Goal: Task Accomplishment & Management: Use online tool/utility

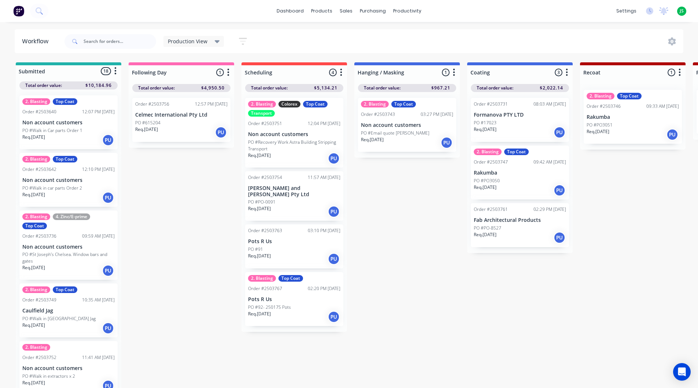
click at [291, 199] on div "PO #PO-0091" at bounding box center [294, 202] width 92 height 7
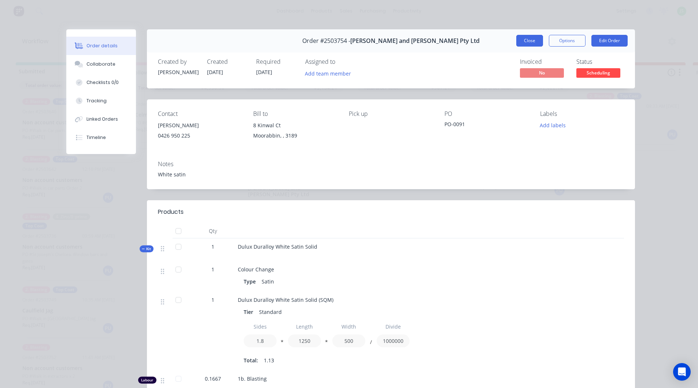
click at [532, 41] on button "Close" at bounding box center [530, 41] width 27 height 12
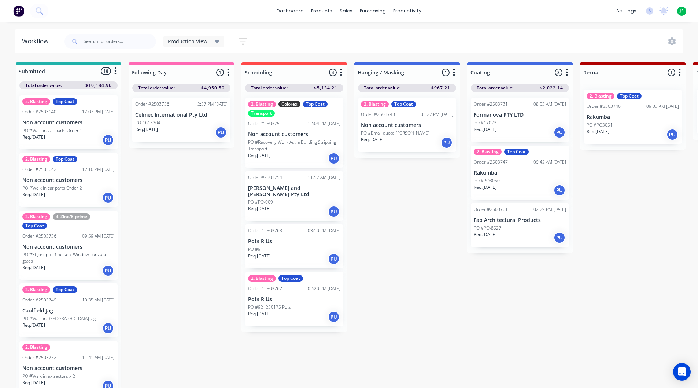
click at [504, 132] on div "Req. [DATE] PU" at bounding box center [520, 132] width 92 height 12
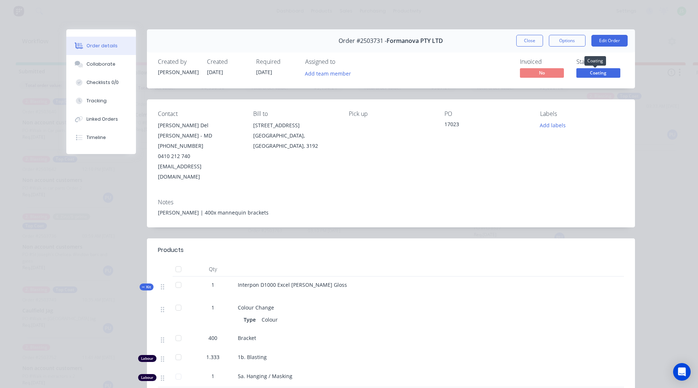
click at [587, 69] on span "Coating" at bounding box center [599, 72] width 44 height 9
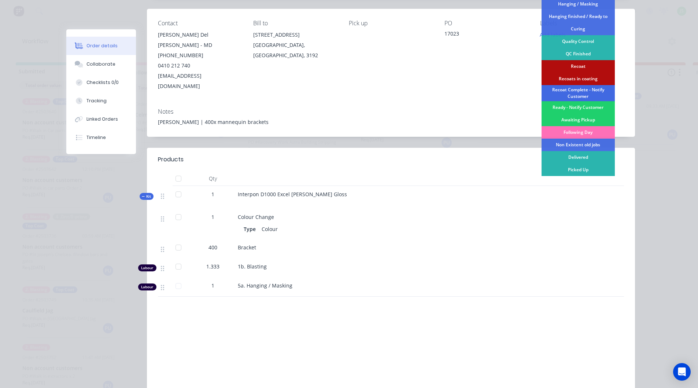
scroll to position [73, 0]
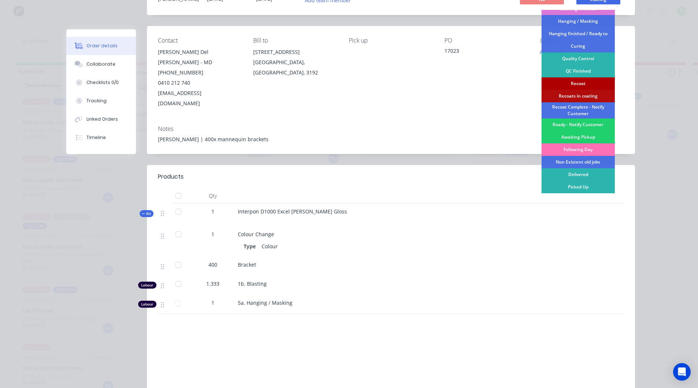
click at [584, 86] on div "Recoat" at bounding box center [578, 83] width 73 height 12
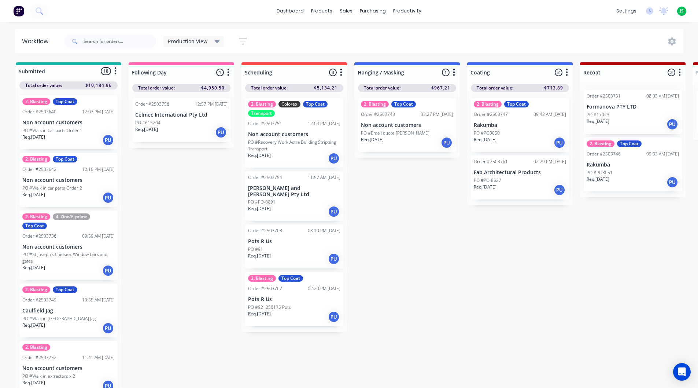
click at [517, 133] on div "PO #PO3050" at bounding box center [520, 133] width 92 height 7
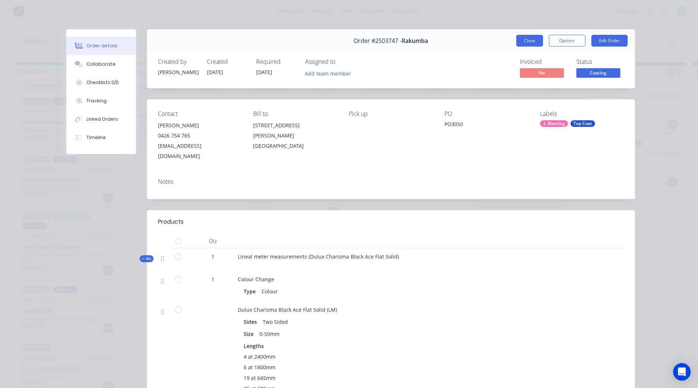
click at [524, 41] on button "Close" at bounding box center [530, 41] width 27 height 12
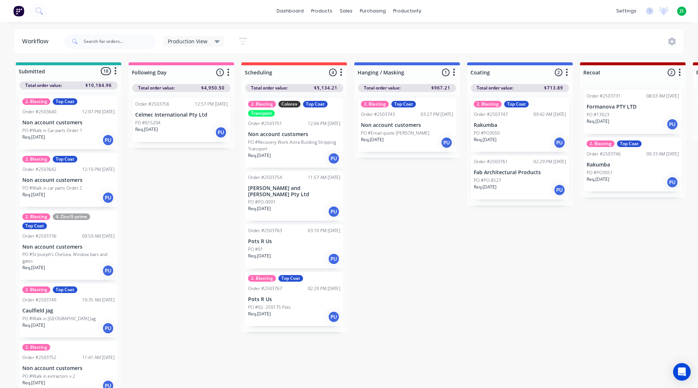
click at [393, 146] on div "Req. [DATE] PU" at bounding box center [407, 142] width 92 height 12
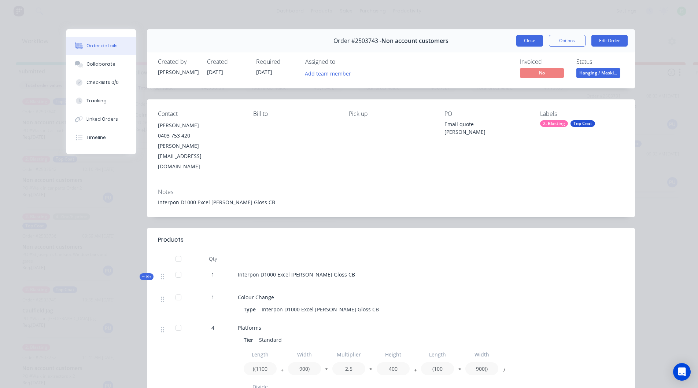
click at [519, 39] on button "Close" at bounding box center [530, 41] width 27 height 12
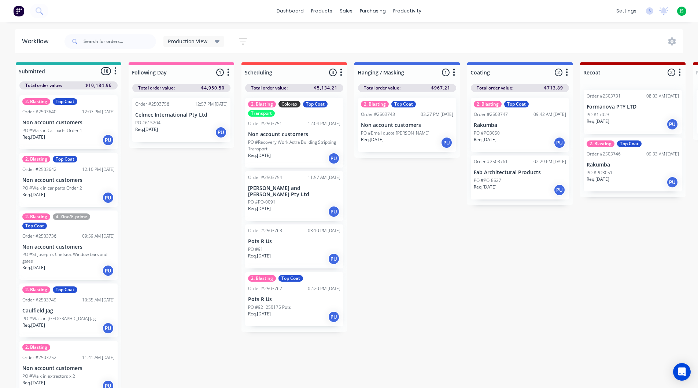
click at [390, 143] on div "Req. [DATE] PU" at bounding box center [407, 142] width 92 height 12
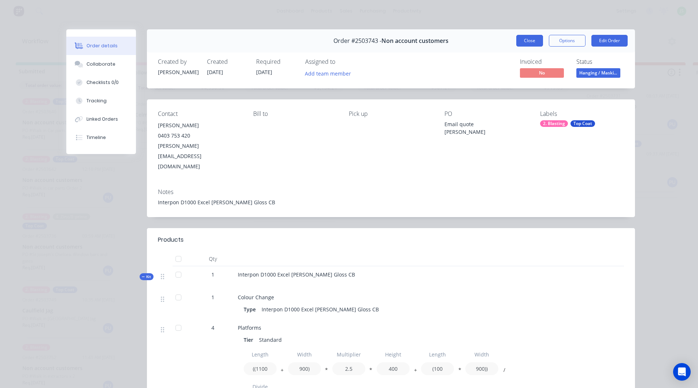
click at [526, 45] on button "Close" at bounding box center [530, 41] width 27 height 12
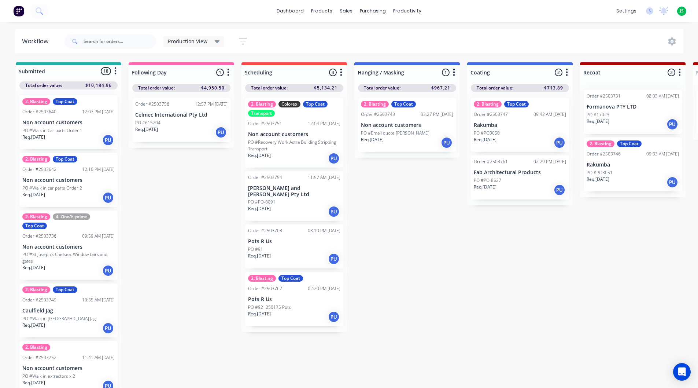
click at [320, 199] on div "PO #PO-0091" at bounding box center [294, 202] width 92 height 7
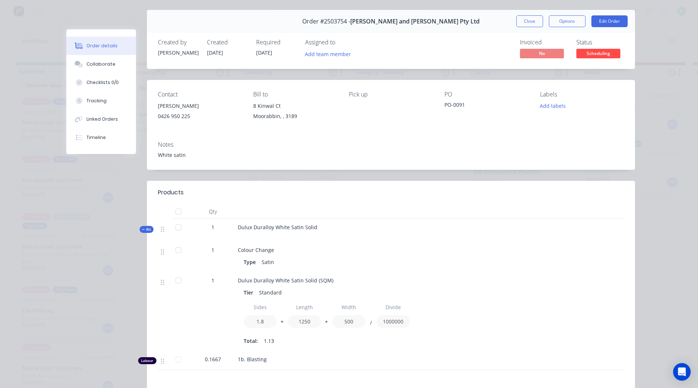
scroll to position [37, 0]
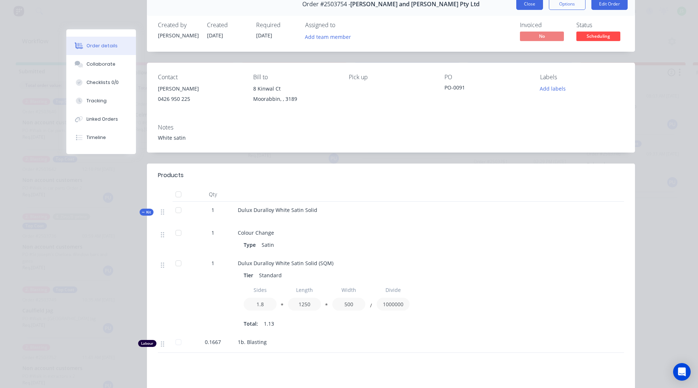
click at [523, 4] on button "Close" at bounding box center [530, 4] width 27 height 12
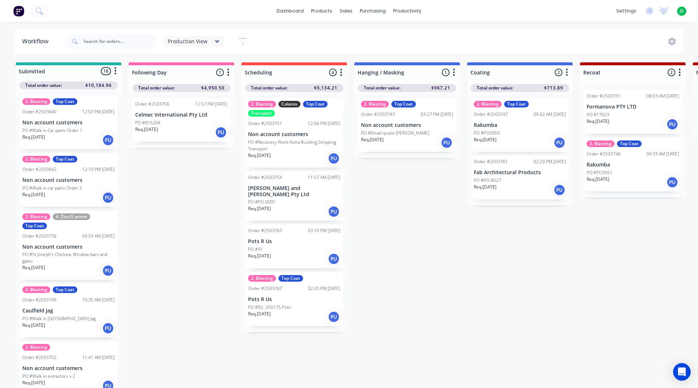
click at [305, 253] on div "Req. [DATE] PU" at bounding box center [294, 259] width 92 height 12
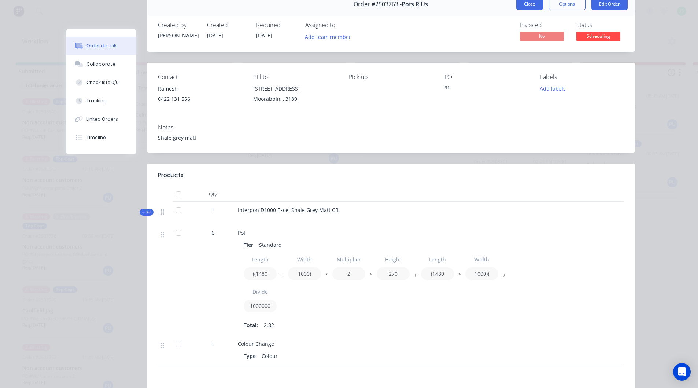
click at [530, 4] on button "Close" at bounding box center [530, 4] width 27 height 12
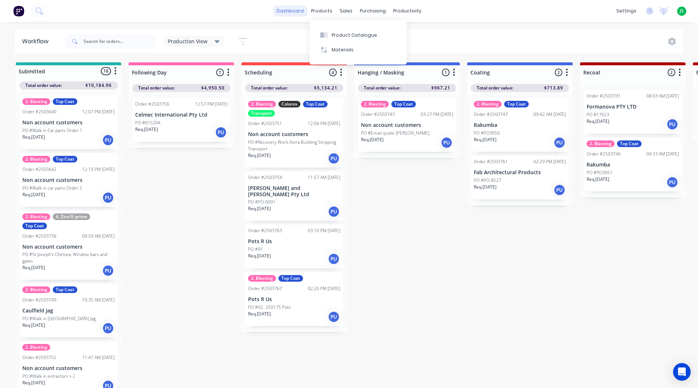
click at [304, 12] on link "dashboard" at bounding box center [290, 10] width 34 height 11
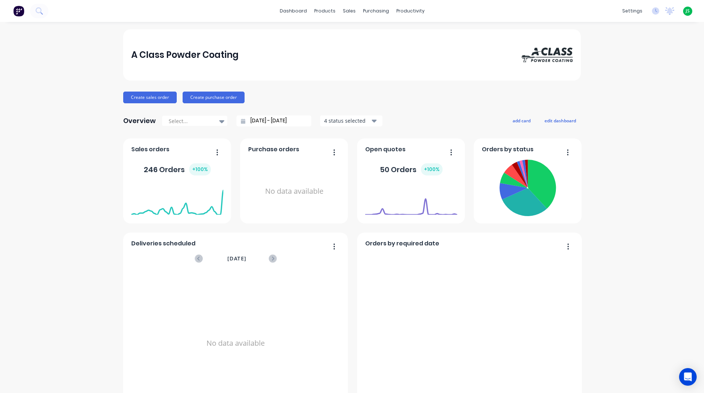
scroll to position [293, 0]
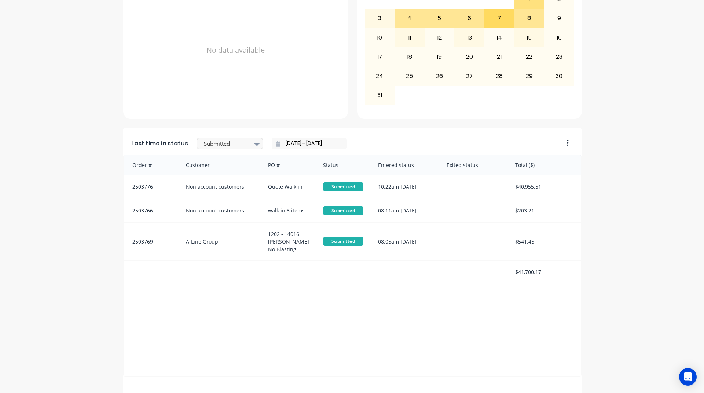
click at [243, 145] on div at bounding box center [226, 143] width 46 height 9
click at [218, 220] on div "Coating" at bounding box center [230, 214] width 66 height 14
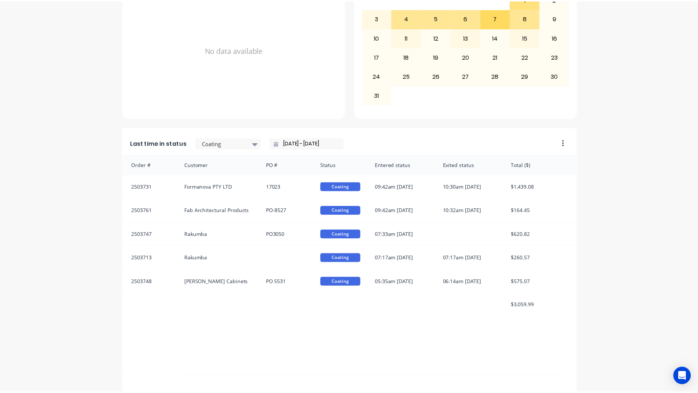
scroll to position [309, 0]
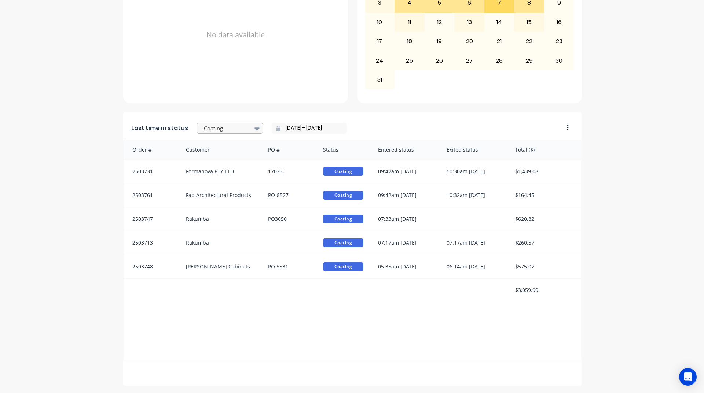
click at [236, 125] on div at bounding box center [226, 128] width 46 height 9
click at [223, 195] on div "Submitted" at bounding box center [230, 199] width 66 height 14
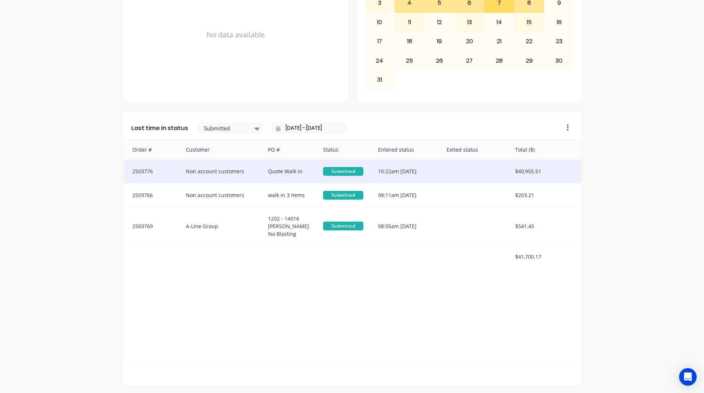
click at [181, 170] on div "Non account customers" at bounding box center [220, 171] width 82 height 23
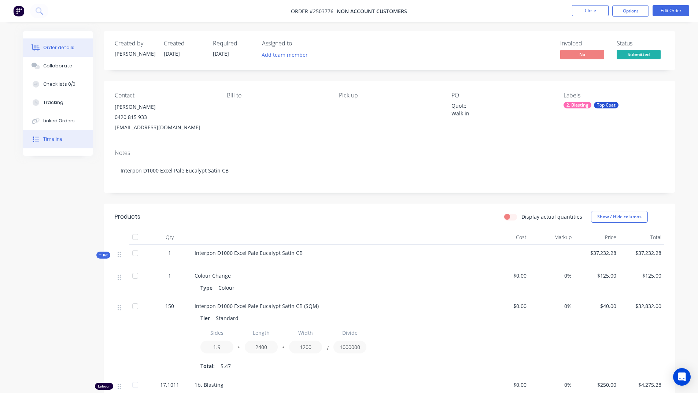
click at [67, 144] on button "Timeline" at bounding box center [58, 139] width 70 height 18
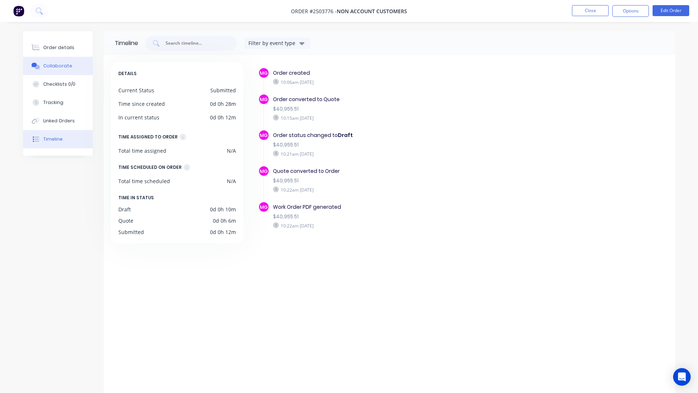
click at [69, 63] on div "Collaborate" at bounding box center [57, 66] width 29 height 7
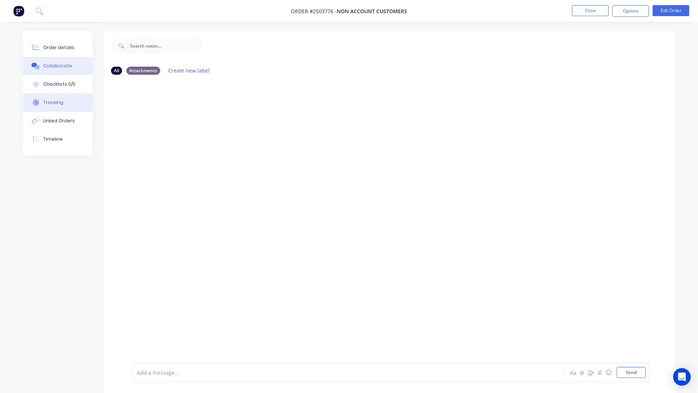
click at [76, 110] on button "Tracking" at bounding box center [58, 102] width 70 height 18
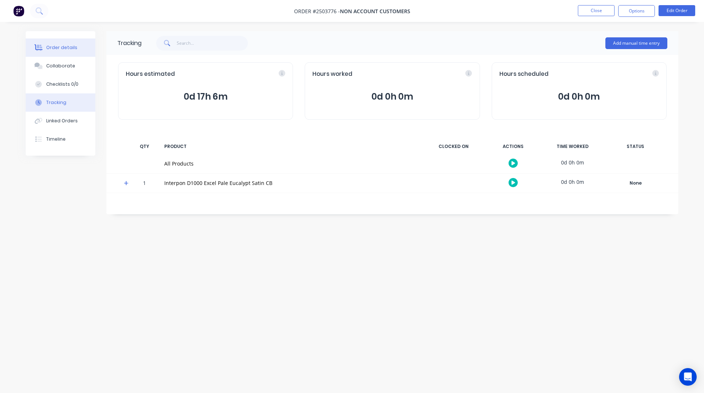
click at [67, 43] on button "Order details" at bounding box center [61, 47] width 70 height 18
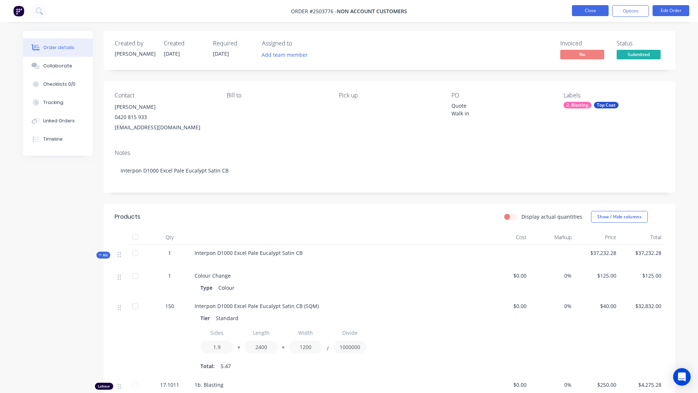
click at [597, 13] on button "Close" at bounding box center [590, 10] width 37 height 11
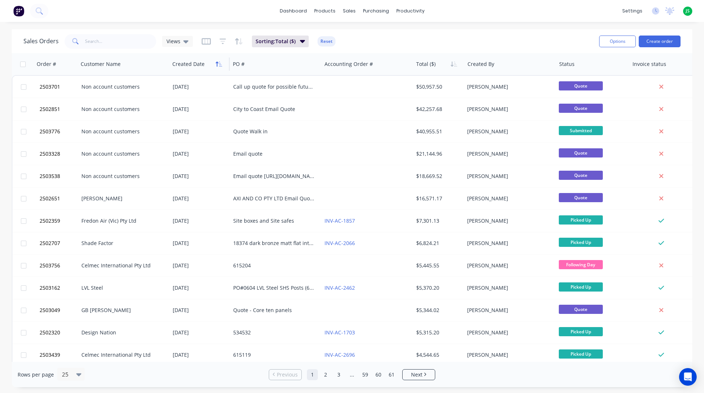
click at [221, 63] on icon "button" at bounding box center [219, 64] width 7 height 6
click at [296, 12] on link "dashboard" at bounding box center [293, 10] width 34 height 11
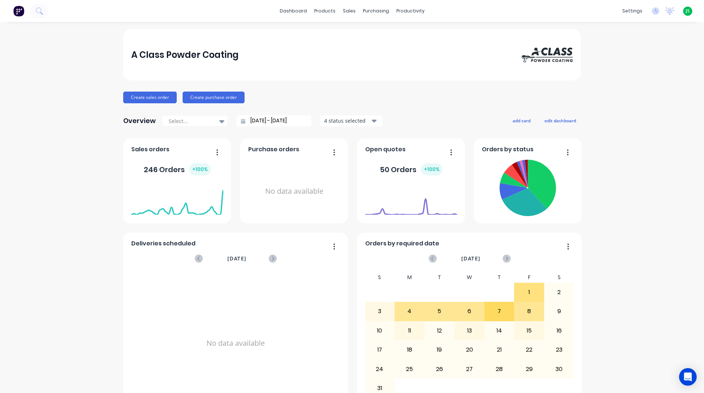
scroll to position [220, 0]
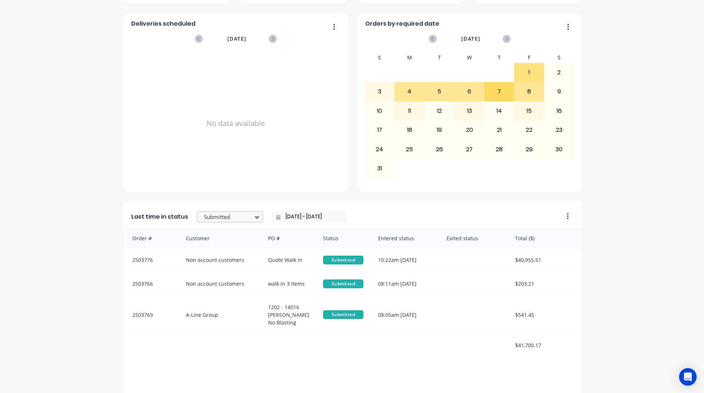
click at [239, 218] on div at bounding box center [226, 217] width 46 height 9
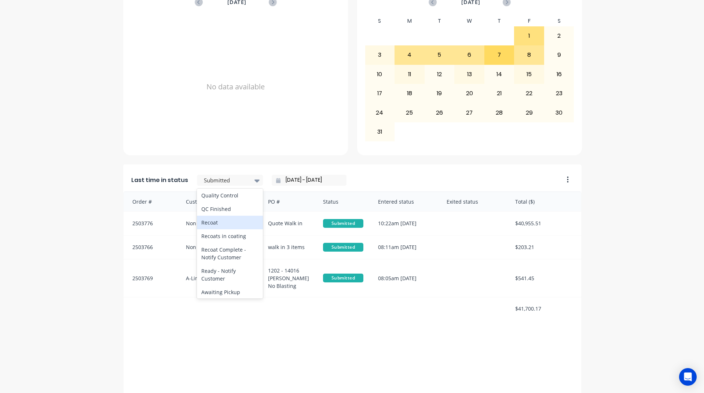
scroll to position [271, 0]
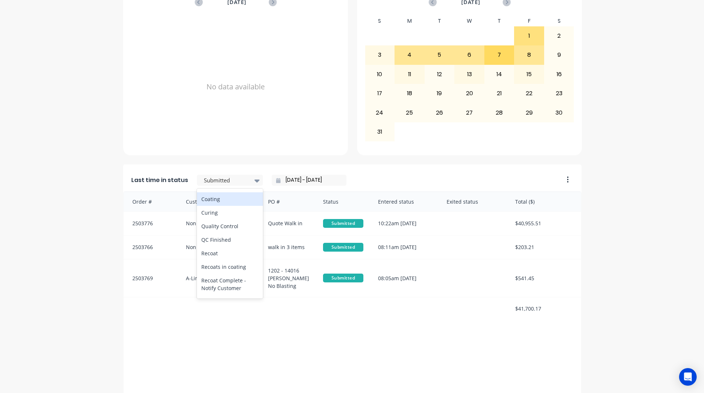
click at [227, 206] on div "Coating" at bounding box center [230, 199] width 66 height 14
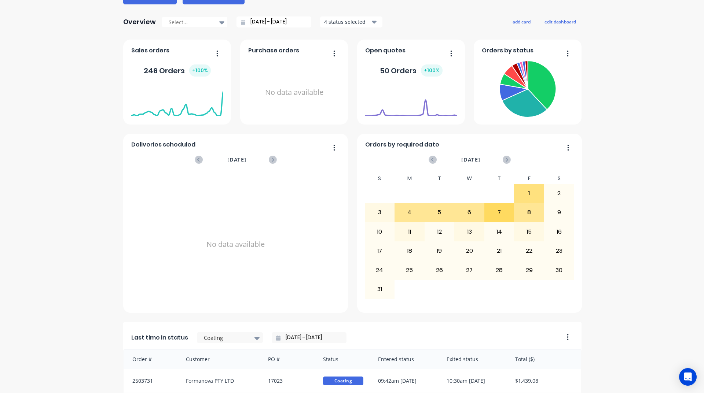
scroll to position [0, 0]
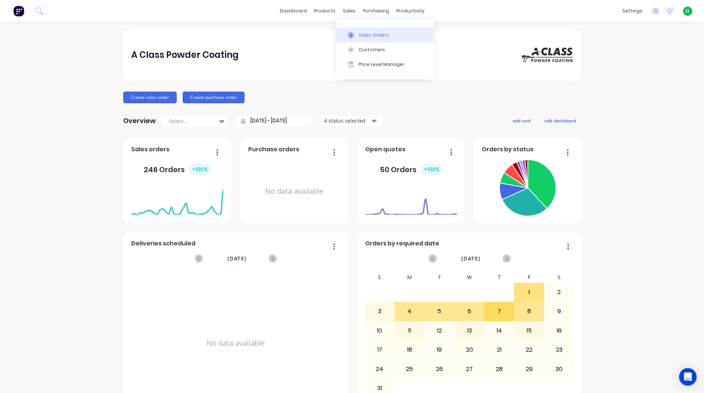
click at [355, 38] on button "Sales Orders" at bounding box center [385, 34] width 97 height 15
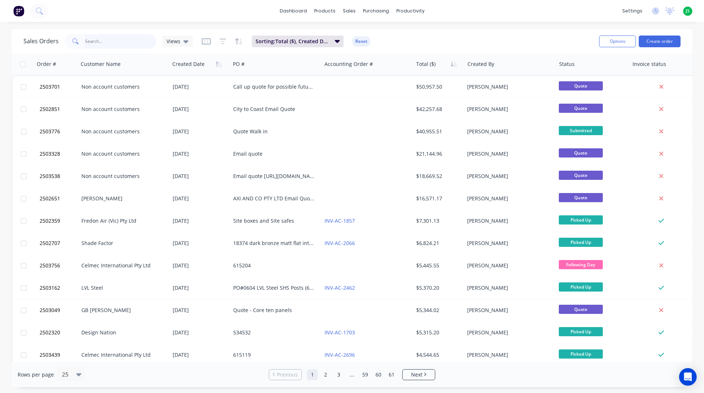
click at [119, 40] on input "text" at bounding box center [120, 41] width 71 height 15
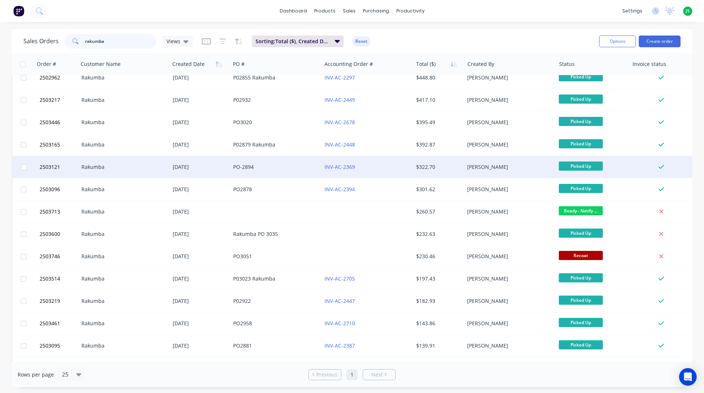
scroll to position [129, 0]
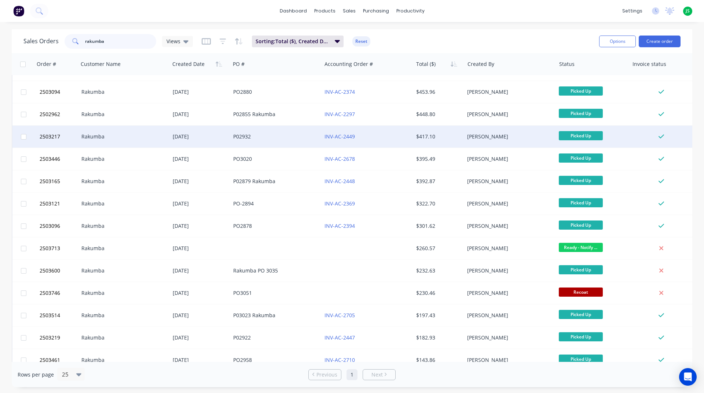
type input "rakumba"
click at [150, 141] on div "Rakumba" at bounding box center [123, 137] width 91 height 22
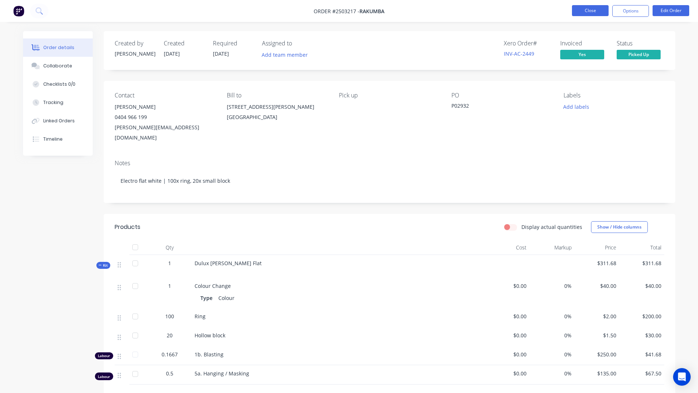
click at [596, 12] on button "Close" at bounding box center [590, 10] width 37 height 11
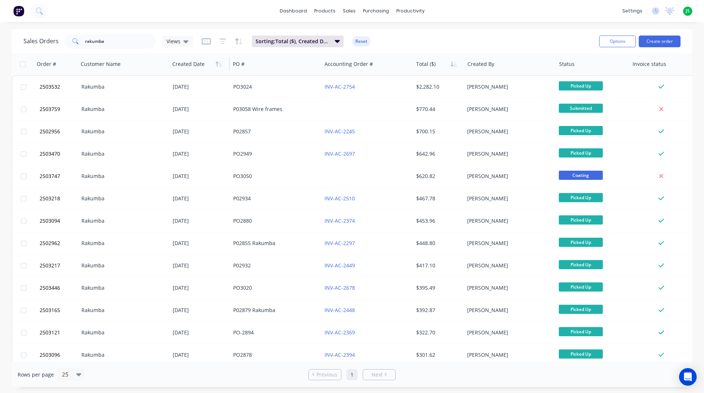
click at [224, 63] on div "Created Date" at bounding box center [199, 64] width 60 height 22
click at [219, 66] on icon "button" at bounding box center [219, 64] width 7 height 6
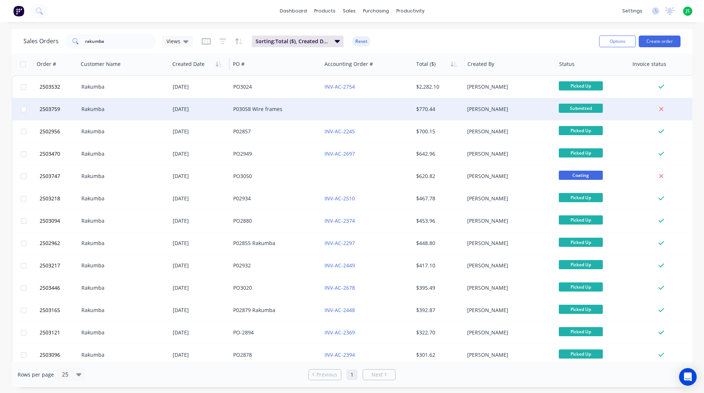
scroll to position [37, 0]
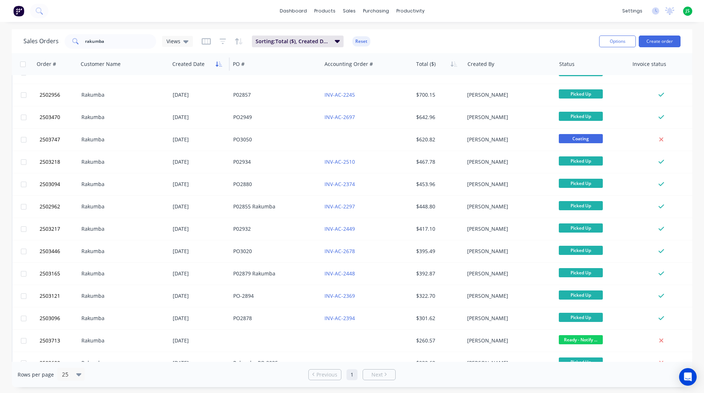
click at [221, 63] on icon "button" at bounding box center [219, 64] width 7 height 6
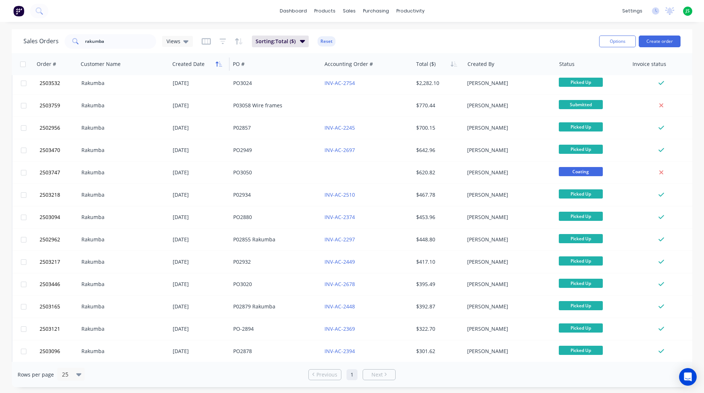
scroll to position [0, 0]
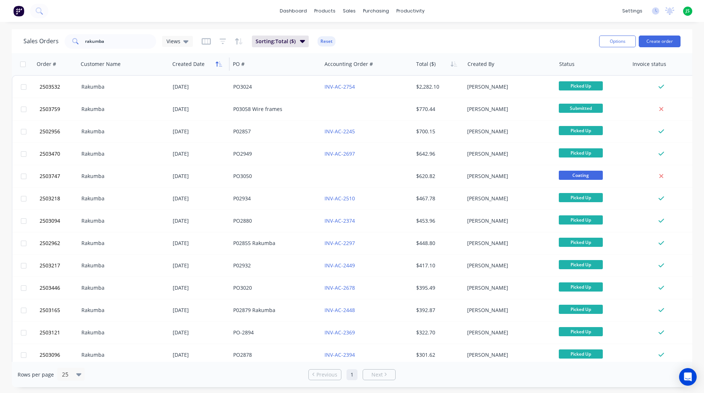
click at [219, 59] on button "button" at bounding box center [218, 64] width 11 height 11
click at [219, 62] on icon "button" at bounding box center [219, 64] width 7 height 6
click at [330, 40] on button "Sorting: Total ($), Created Date" at bounding box center [298, 42] width 92 height 12
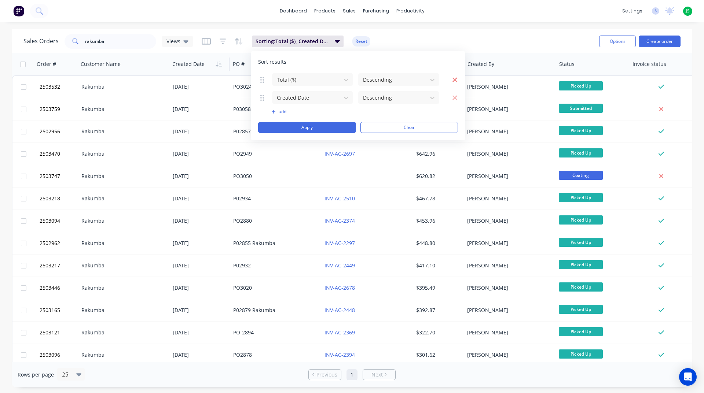
click at [452, 79] on icon "button" at bounding box center [454, 79] width 5 height 7
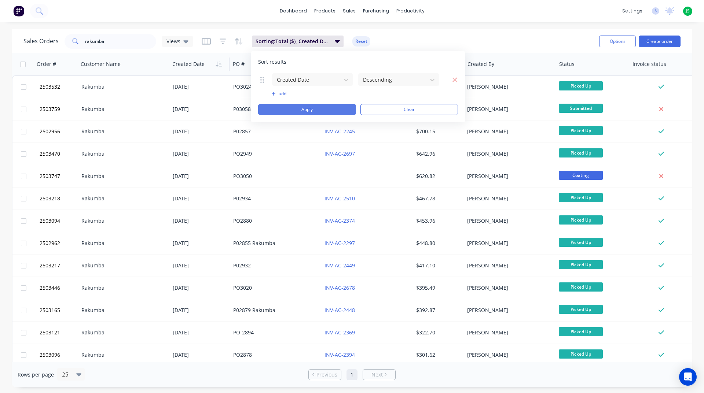
click at [340, 109] on button "Apply" at bounding box center [307, 109] width 98 height 11
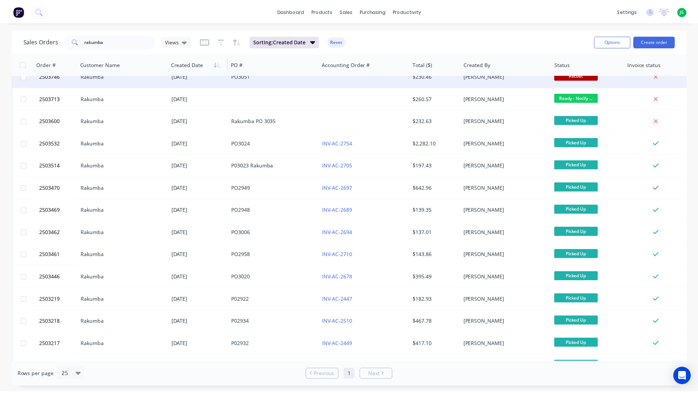
scroll to position [73, 0]
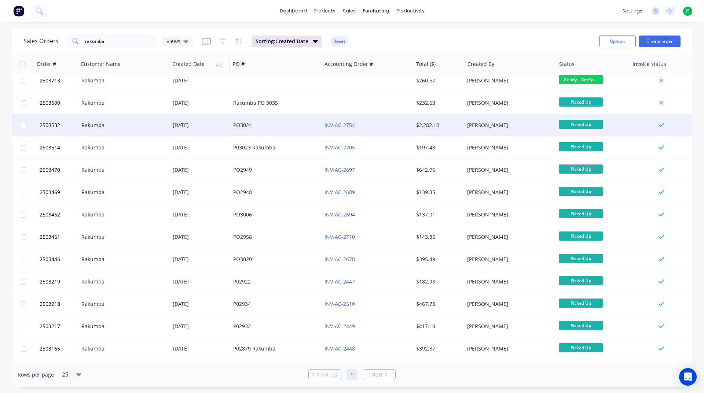
click at [140, 125] on div "Rakumba" at bounding box center [121, 125] width 81 height 7
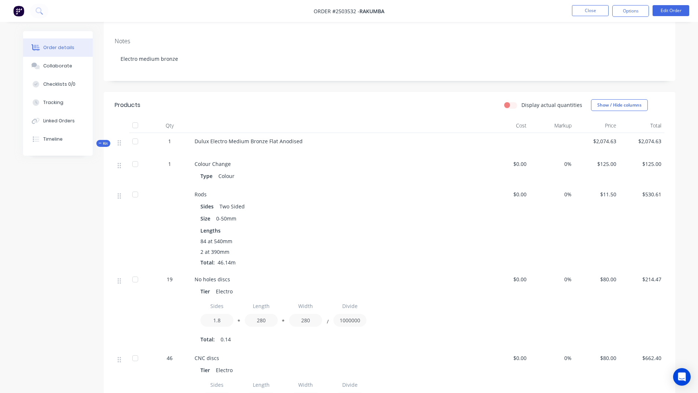
scroll to position [110, 0]
click at [579, 10] on button "Close" at bounding box center [590, 10] width 37 height 11
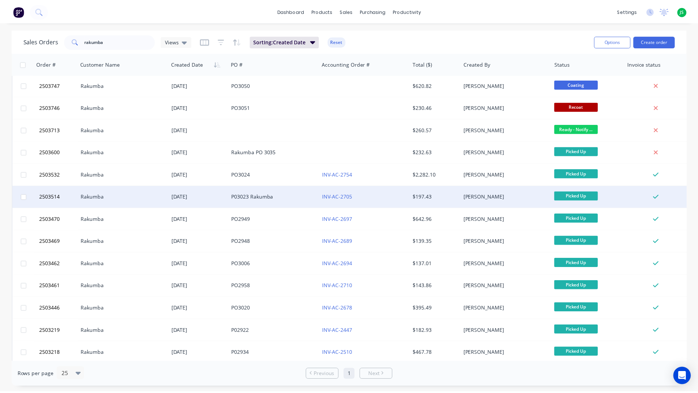
scroll to position [37, 0]
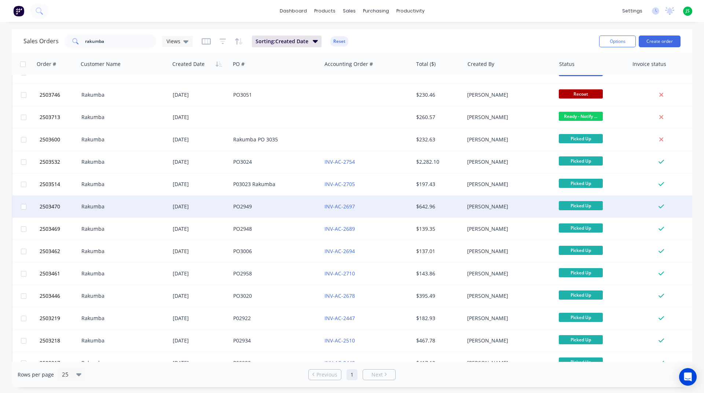
click at [150, 199] on div "Rakumba" at bounding box center [123, 207] width 91 height 22
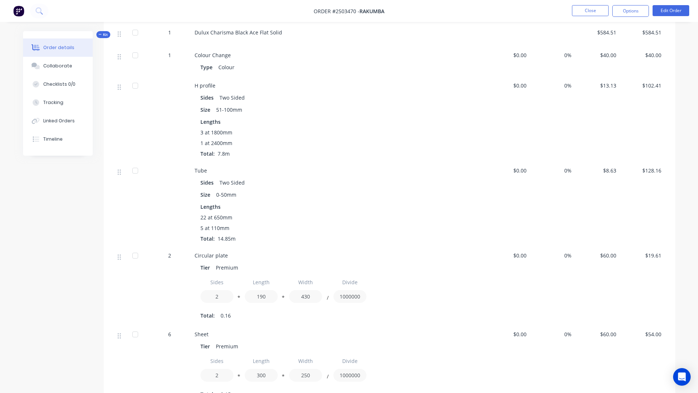
scroll to position [218, 0]
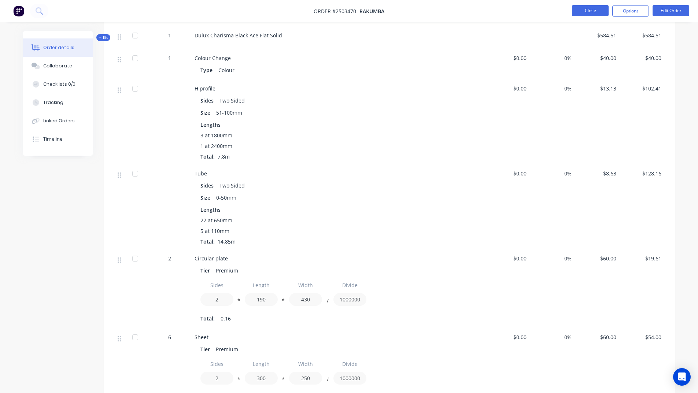
click at [587, 11] on button "Close" at bounding box center [590, 10] width 37 height 11
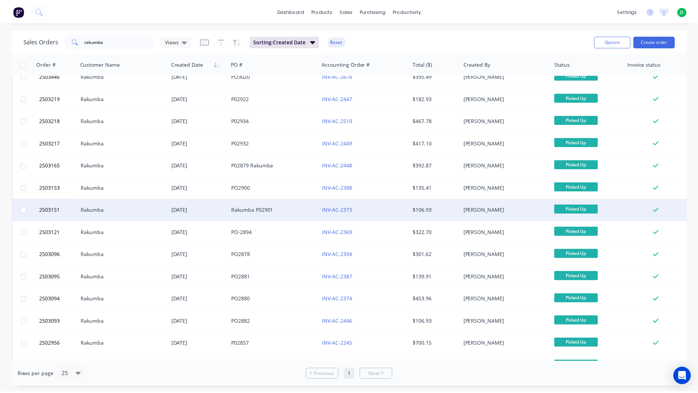
scroll to position [276, 0]
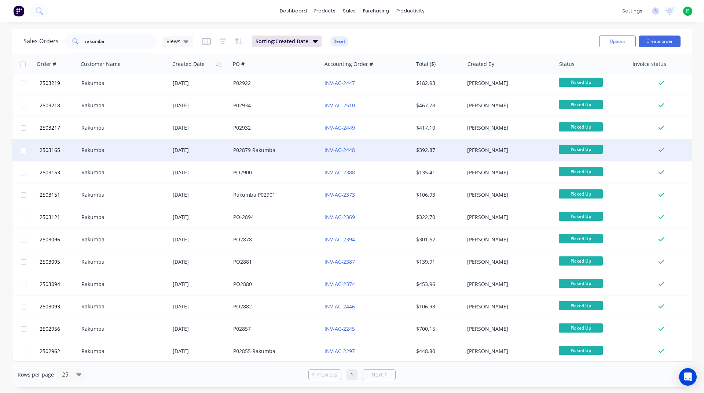
click at [294, 149] on div "P02879 Rakumba" at bounding box center [273, 150] width 81 height 7
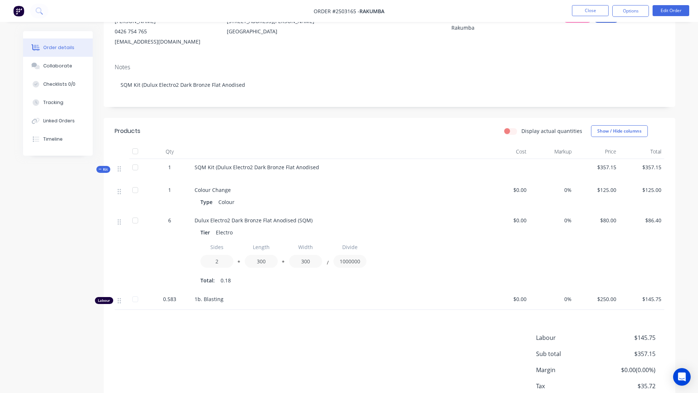
scroll to position [23, 0]
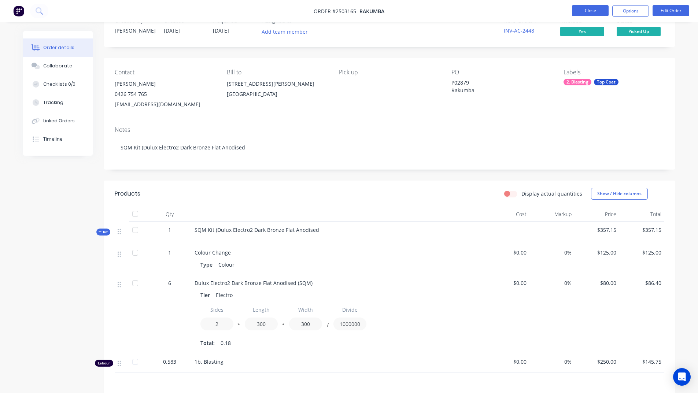
click at [593, 11] on button "Close" at bounding box center [590, 10] width 37 height 11
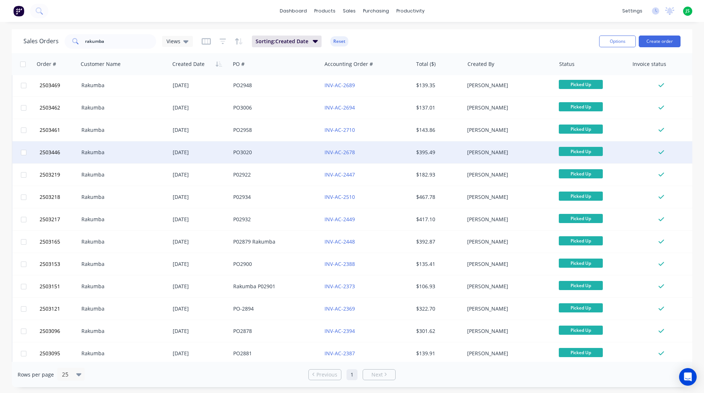
scroll to position [183, 0]
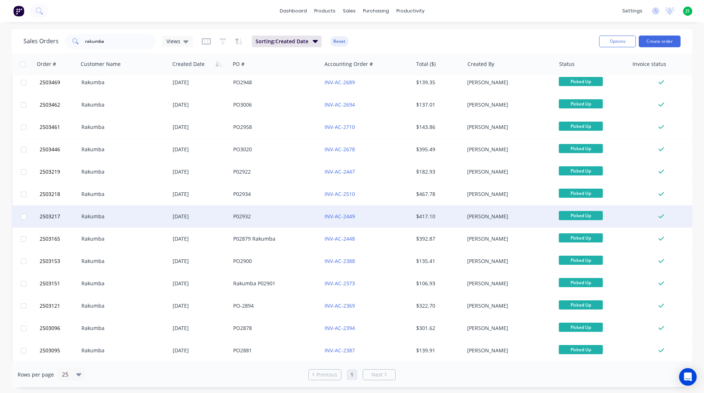
click at [278, 212] on div "P02932" at bounding box center [275, 217] width 91 height 22
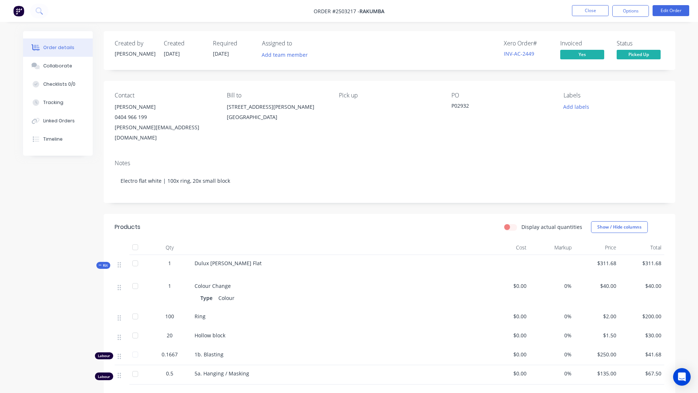
click at [599, 18] on nav "Order #2503217 - Rakumba Close Options Edit Order" at bounding box center [349, 11] width 698 height 22
click at [597, 12] on button "Close" at bounding box center [590, 10] width 37 height 11
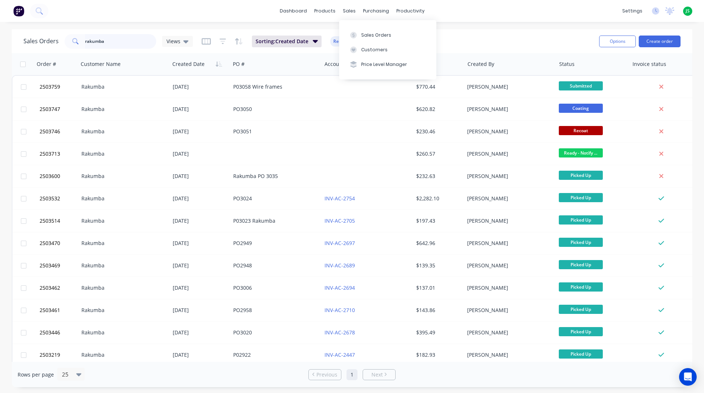
drag, startPoint x: 111, startPoint y: 41, endPoint x: 49, endPoint y: 34, distance: 62.1
click at [49, 34] on div "Sales Orders rakumba Views" at bounding box center [107, 41] width 169 height 15
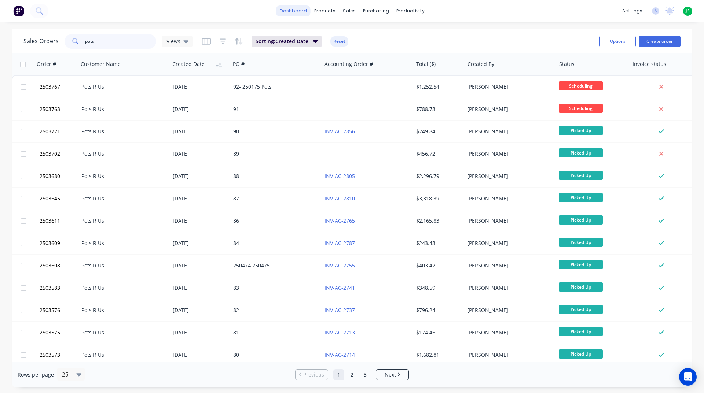
type input "pots"
click at [306, 14] on link "dashboard" at bounding box center [293, 10] width 34 height 11
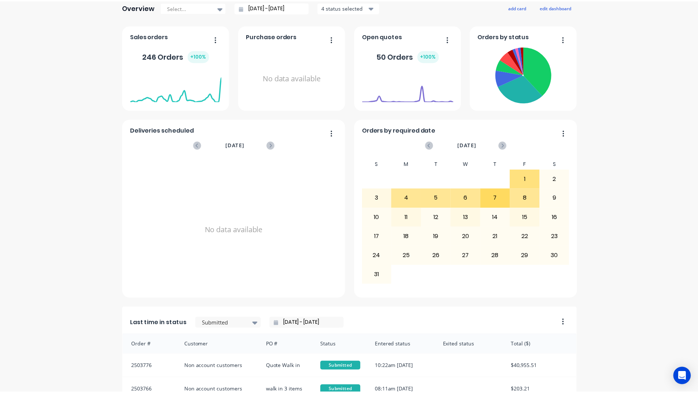
scroll to position [257, 0]
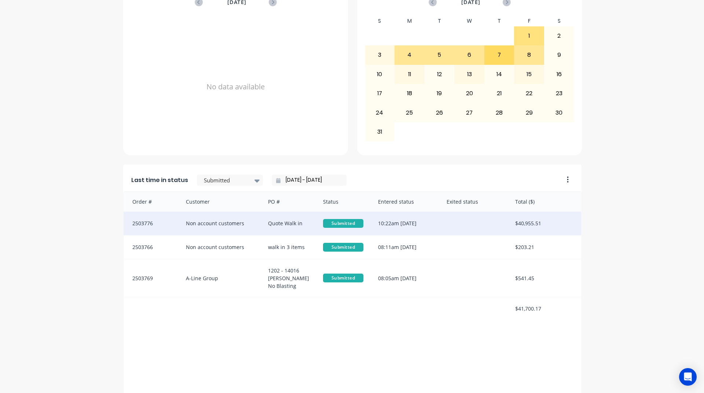
click at [512, 227] on div "$40,955.51" at bounding box center [544, 223] width 73 height 23
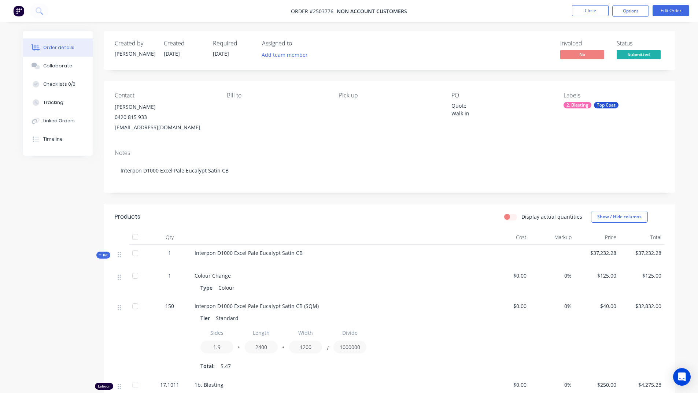
scroll to position [133, 0]
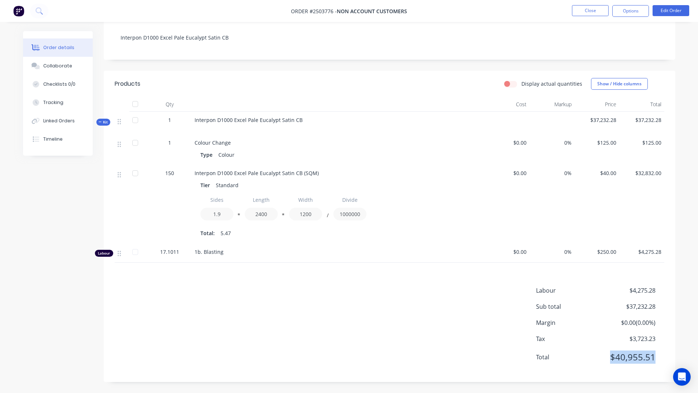
drag, startPoint x: 612, startPoint y: 359, endPoint x: 604, endPoint y: 292, distance: 66.8
click at [664, 357] on div "Total $40,955.51" at bounding box center [600, 357] width 128 height 13
click at [590, 11] on button "Close" at bounding box center [590, 10] width 37 height 11
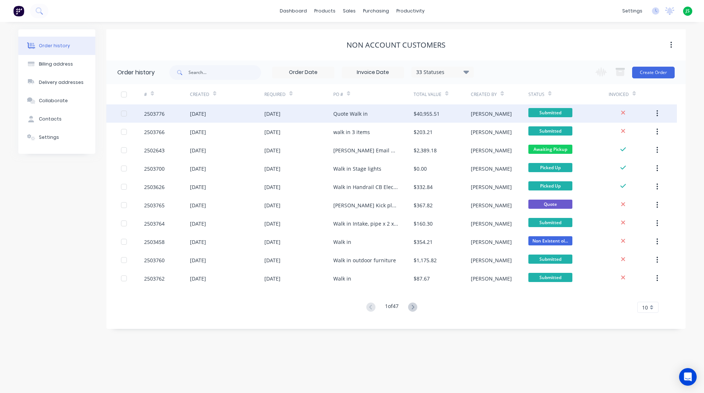
click at [419, 115] on div "$40,955.51" at bounding box center [427, 114] width 26 height 8
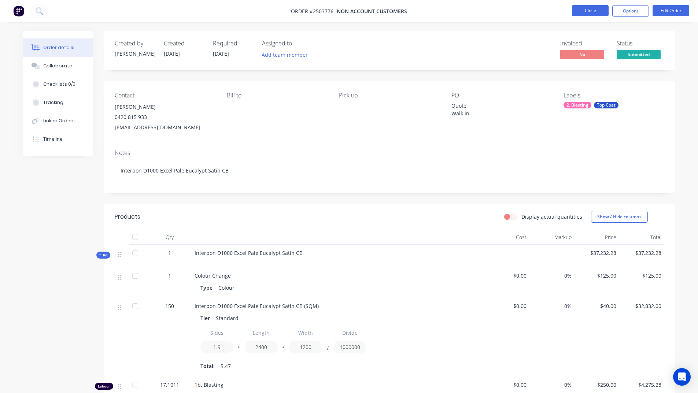
click at [597, 12] on button "Close" at bounding box center [590, 10] width 37 height 11
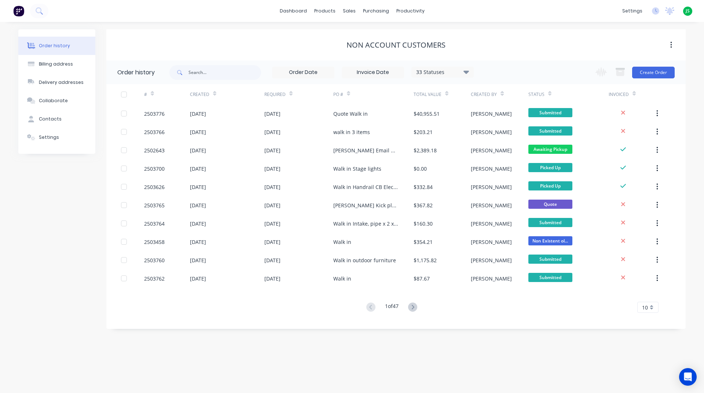
click at [14, 9] on img at bounding box center [18, 10] width 11 height 11
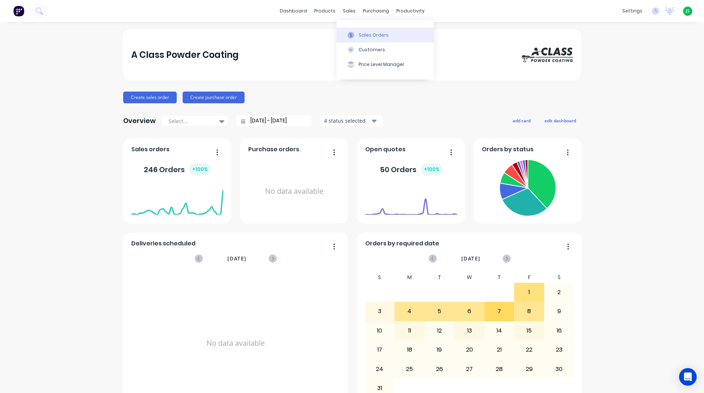
click at [352, 33] on icon at bounding box center [351, 35] width 7 height 7
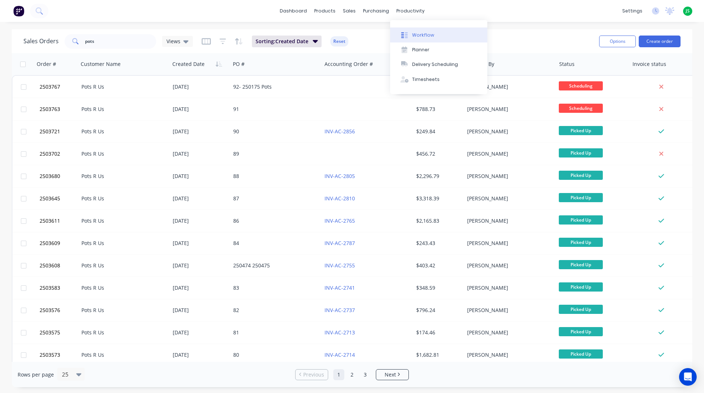
click at [413, 33] on div "Workflow" at bounding box center [423, 35] width 22 height 7
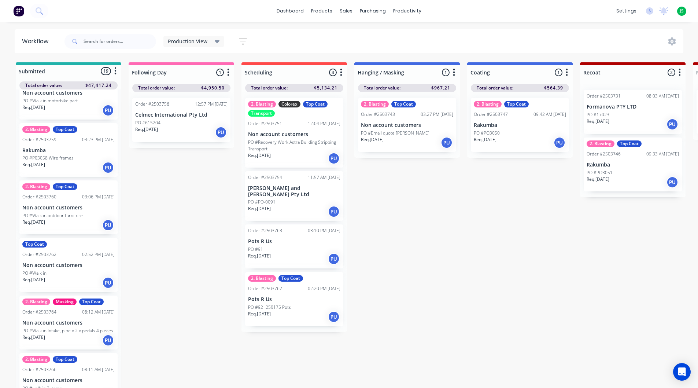
scroll to position [367, 0]
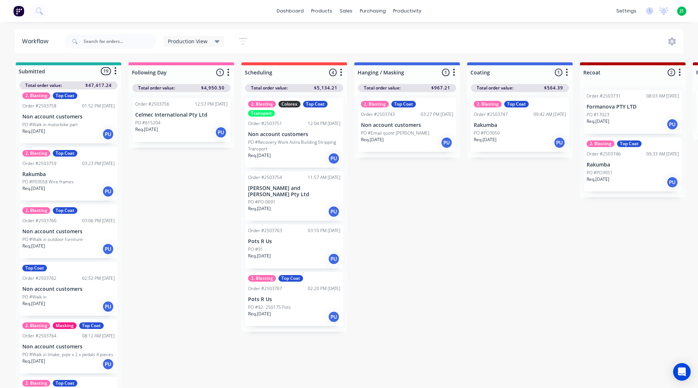
click at [80, 190] on div "Req. [DATE] PU" at bounding box center [68, 191] width 92 height 12
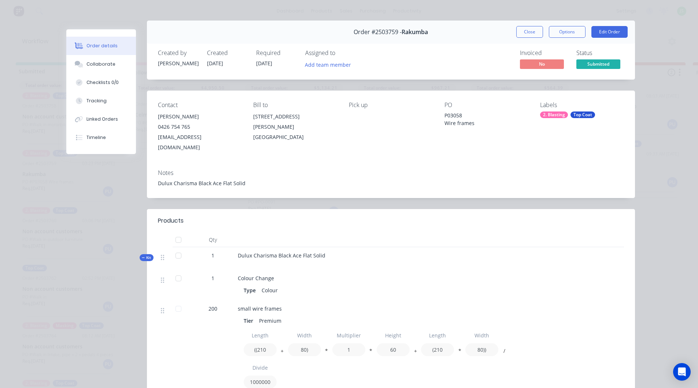
scroll to position [0, 0]
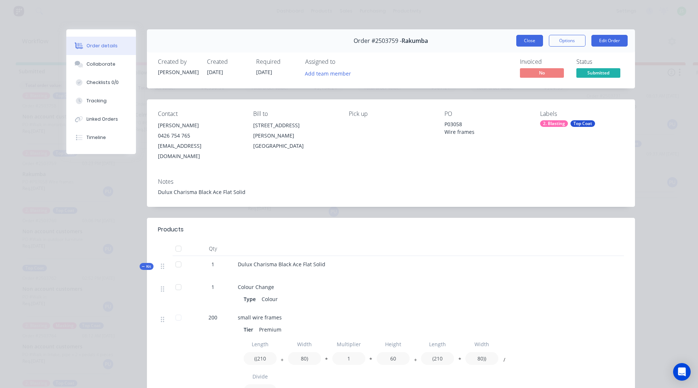
click at [524, 38] on button "Close" at bounding box center [530, 41] width 27 height 12
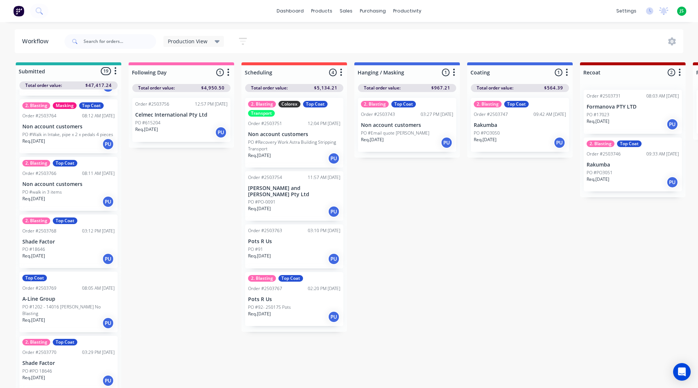
scroll to position [623, 0]
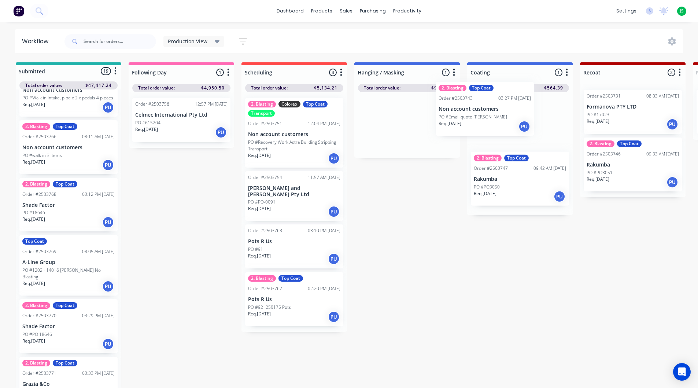
drag, startPoint x: 397, startPoint y: 131, endPoint x: 515, endPoint y: 107, distance: 120.2
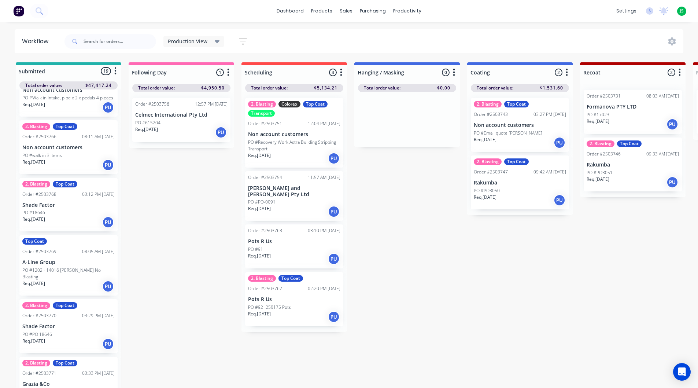
click at [300, 209] on div "Req. [DATE] PU" at bounding box center [294, 211] width 92 height 12
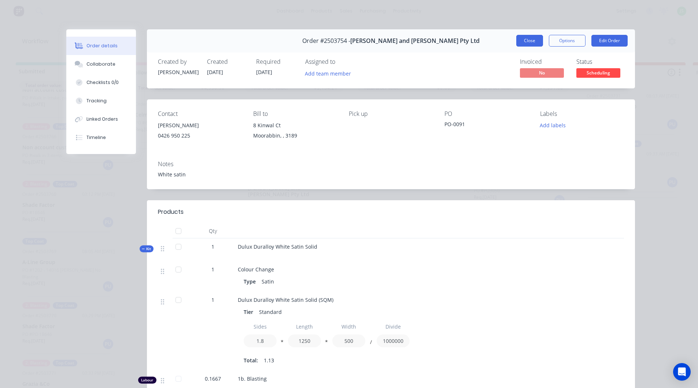
click at [518, 38] on button "Close" at bounding box center [530, 41] width 27 height 12
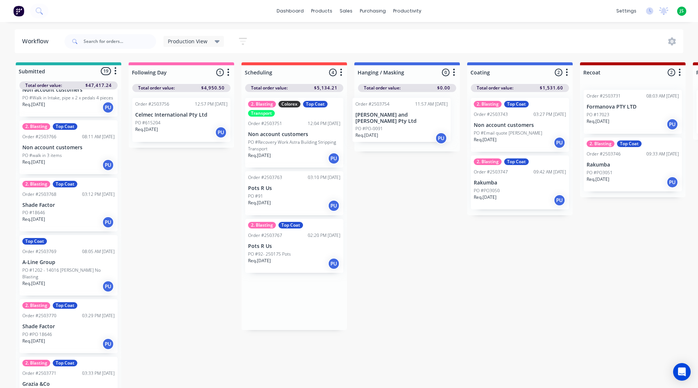
drag, startPoint x: 282, startPoint y: 211, endPoint x: 392, endPoint y: 128, distance: 138.5
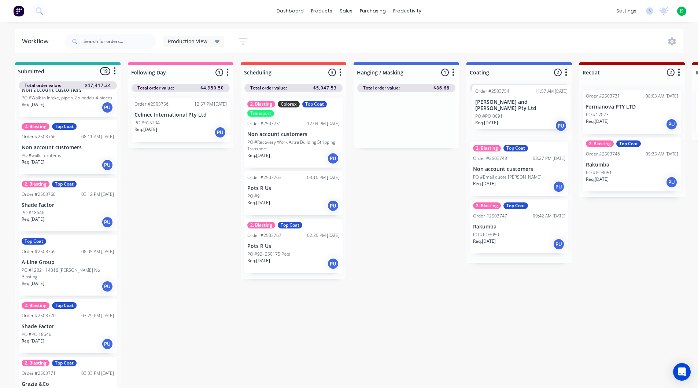
drag, startPoint x: 431, startPoint y: 113, endPoint x: 518, endPoint y: 118, distance: 87.0
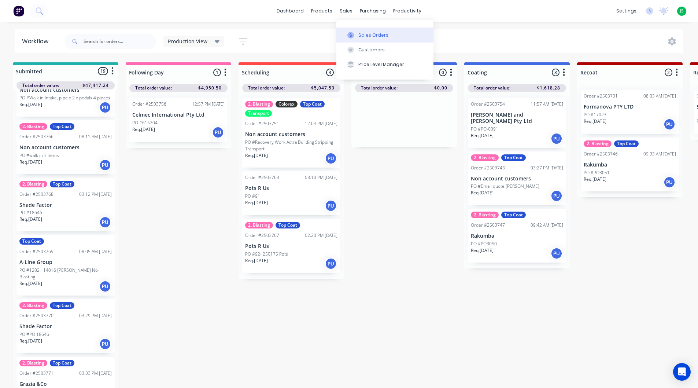
click at [348, 33] on icon at bounding box center [351, 35] width 7 height 7
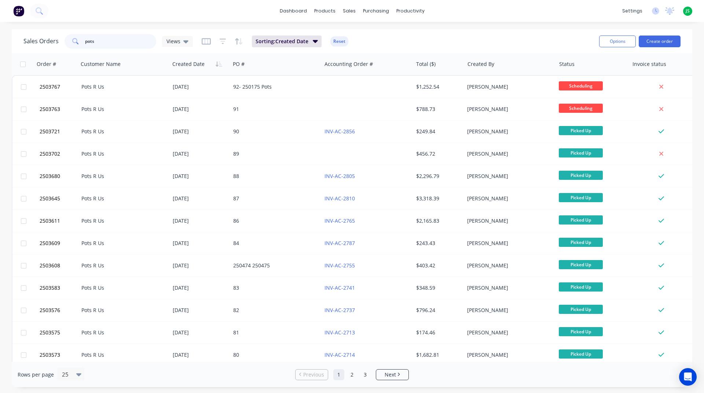
drag, startPoint x: 133, startPoint y: 44, endPoint x: 133, endPoint y: 32, distance: 12.1
click at [133, 44] on input "pots" at bounding box center [120, 41] width 71 height 15
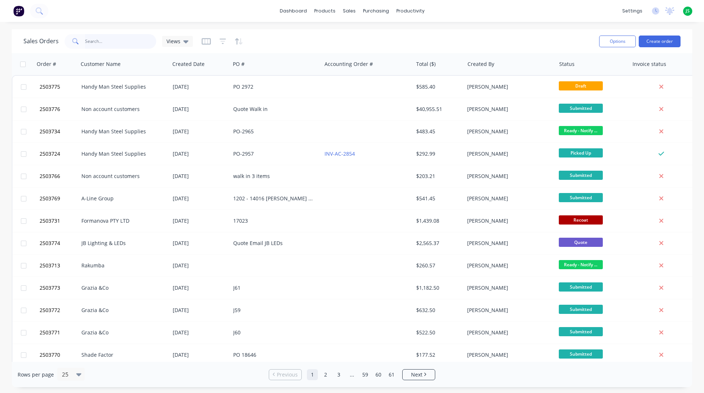
click at [122, 41] on input "text" at bounding box center [120, 41] width 71 height 15
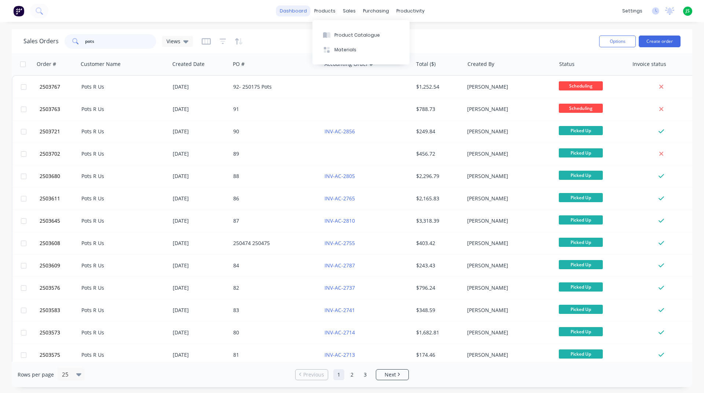
type input "pots"
click at [300, 12] on link "dashboard" at bounding box center [293, 10] width 34 height 11
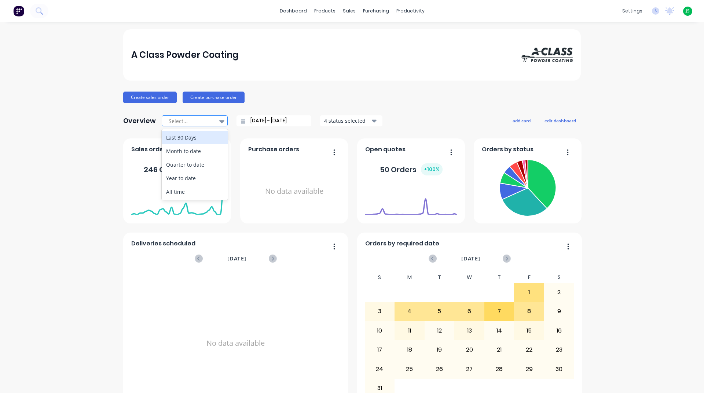
click at [219, 118] on icon at bounding box center [221, 121] width 5 height 8
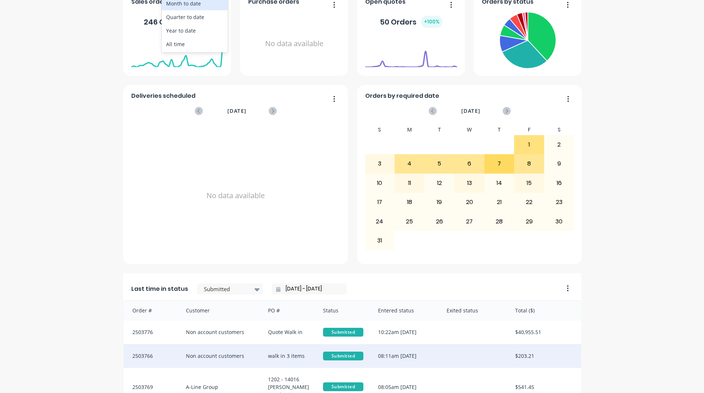
scroll to position [183, 0]
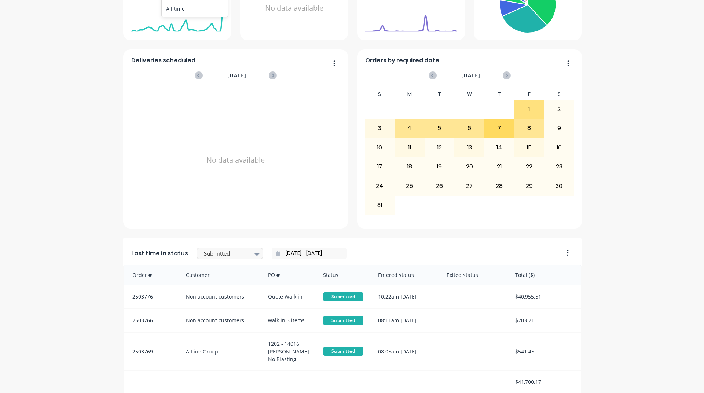
click at [256, 254] on div at bounding box center [257, 254] width 11 height 12
click at [233, 294] on div "Coating" at bounding box center [230, 287] width 66 height 14
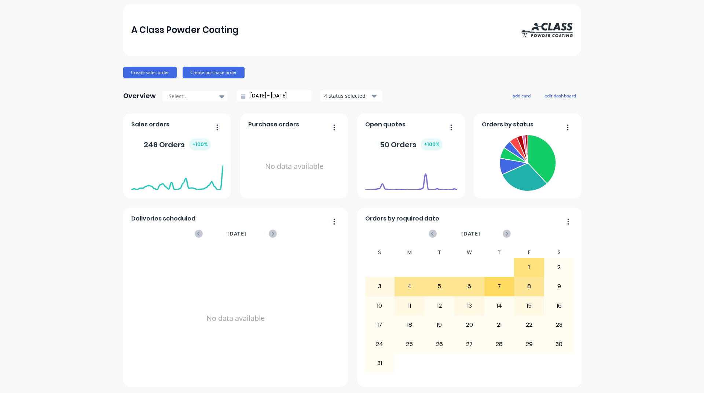
scroll to position [0, 0]
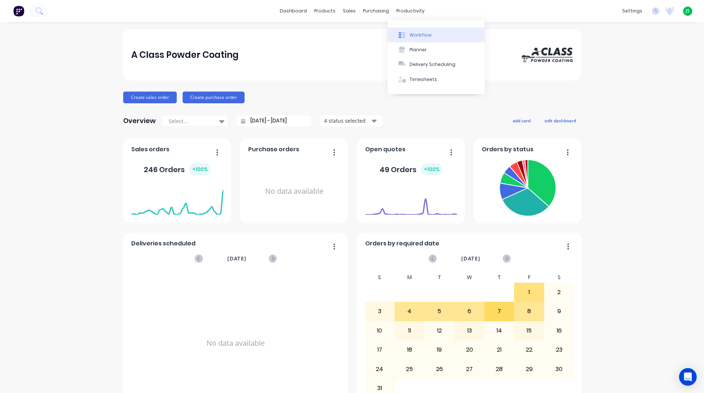
click at [407, 33] on div at bounding box center [401, 35] width 11 height 7
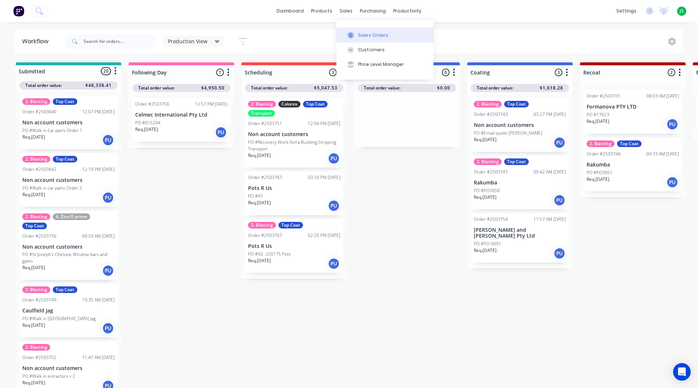
click at [354, 33] on icon at bounding box center [351, 35] width 7 height 7
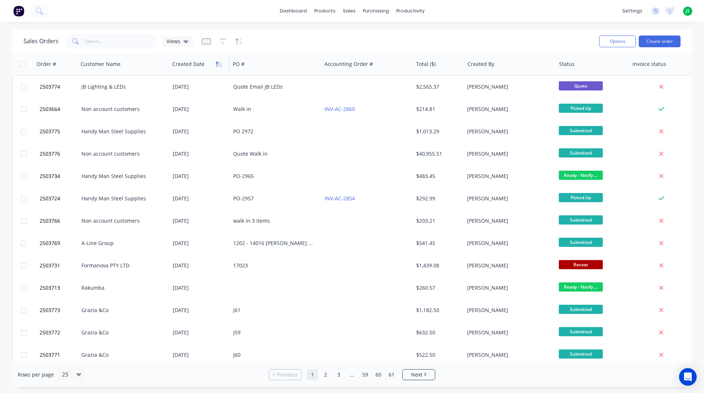
click at [221, 63] on icon "button" at bounding box center [219, 64] width 7 height 6
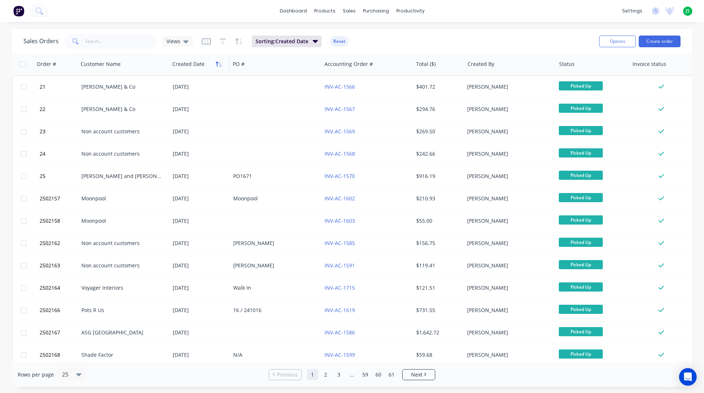
click at [220, 63] on icon "button" at bounding box center [219, 64] width 7 height 6
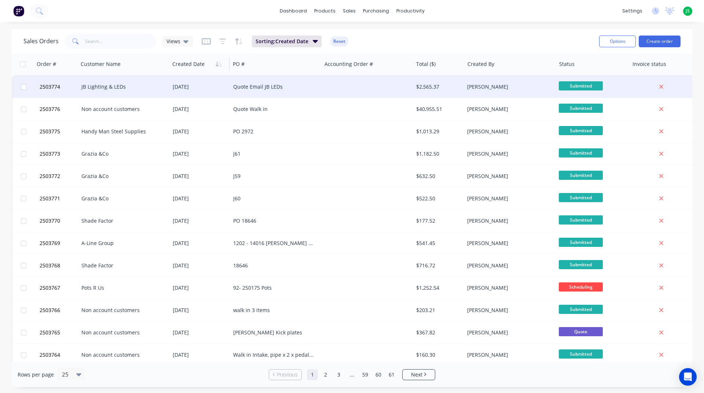
click at [280, 88] on div "Quote Email JB LEDs" at bounding box center [273, 86] width 81 height 7
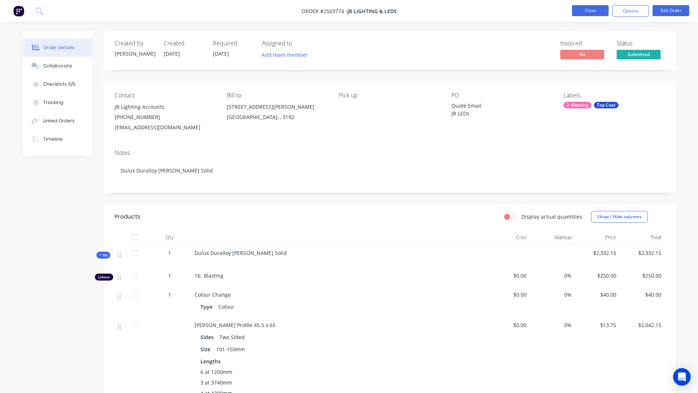
click at [587, 12] on button "Close" at bounding box center [590, 10] width 37 height 11
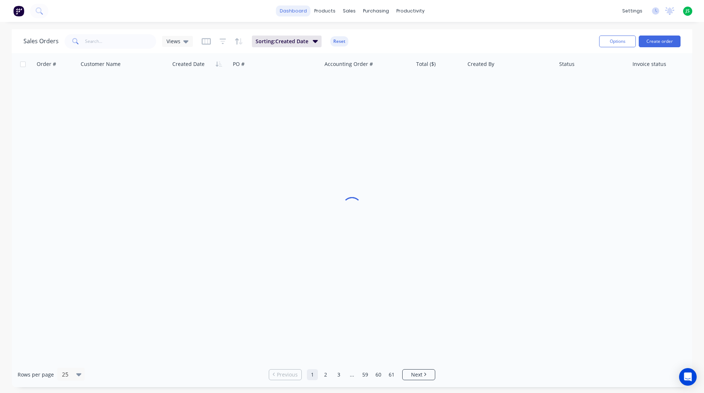
click at [294, 11] on link "dashboard" at bounding box center [293, 10] width 34 height 11
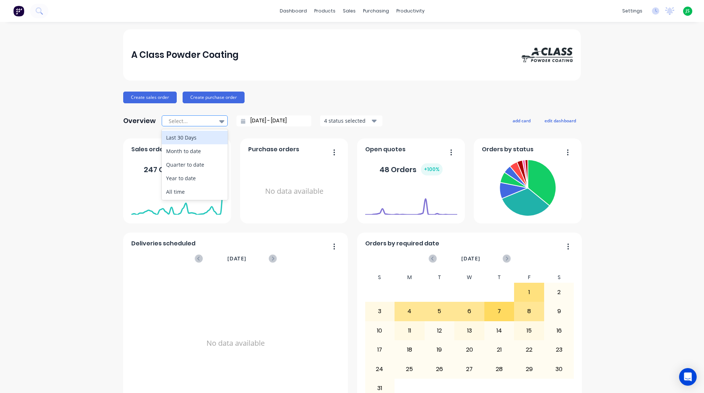
click at [198, 125] on div at bounding box center [191, 121] width 46 height 9
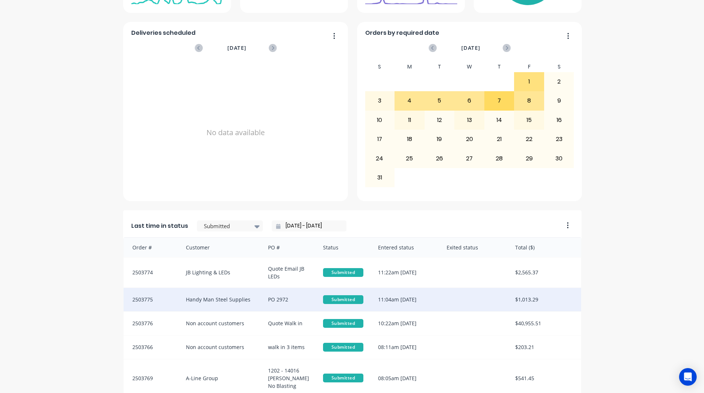
scroll to position [199, 0]
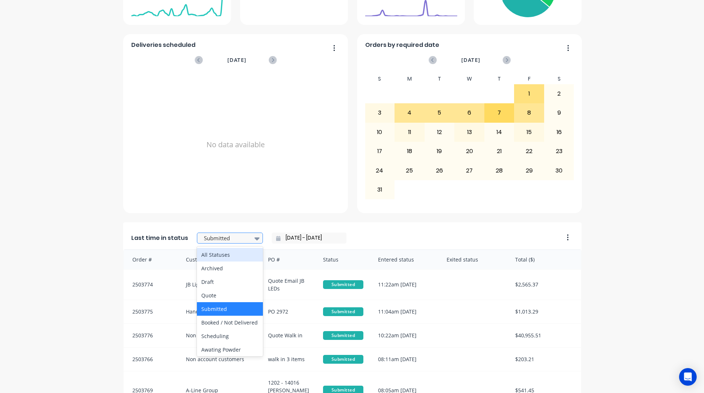
click at [216, 241] on div at bounding box center [226, 238] width 46 height 9
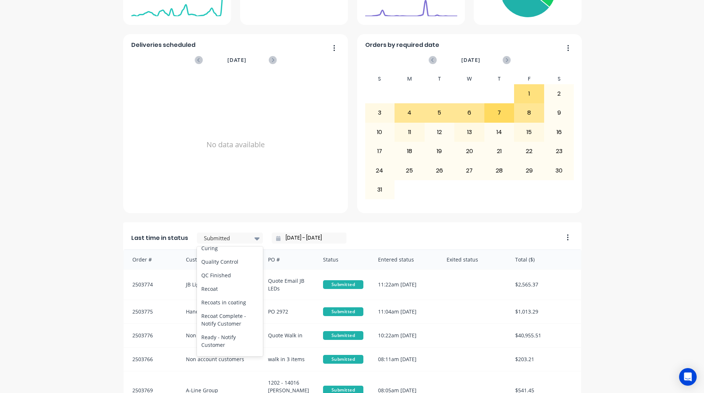
click at [216, 242] on div "Coating" at bounding box center [230, 235] width 66 height 14
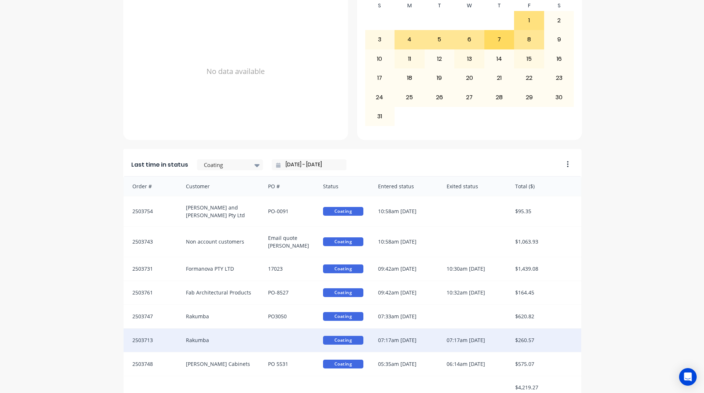
scroll to position [309, 0]
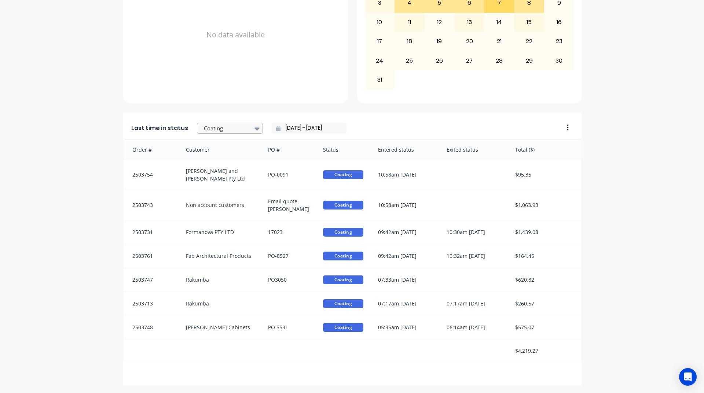
click at [232, 124] on div "Coating" at bounding box center [226, 128] width 51 height 11
click at [224, 186] on div "Recoat" at bounding box center [230, 179] width 66 height 14
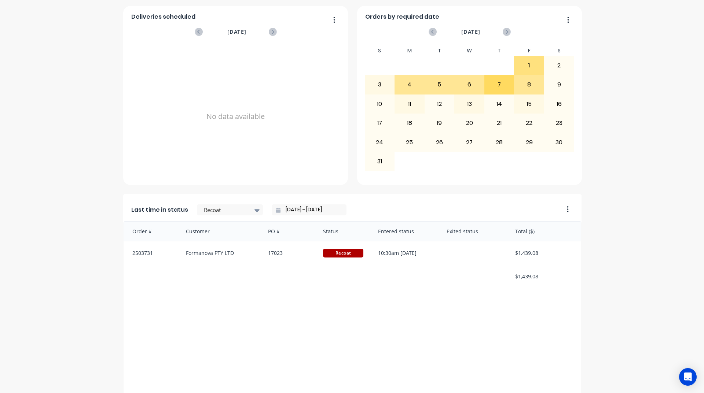
scroll to position [235, 0]
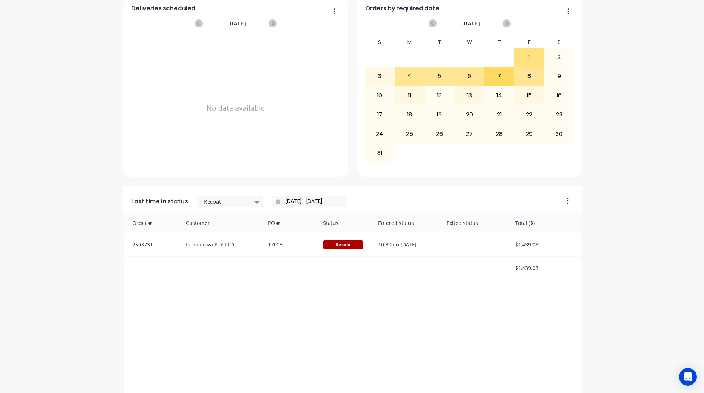
click at [214, 198] on div at bounding box center [226, 201] width 46 height 9
click at [206, 256] on div "Quote" at bounding box center [230, 259] width 66 height 14
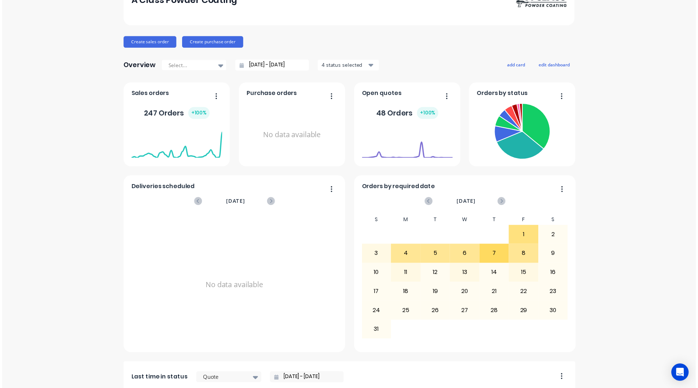
scroll to position [0, 0]
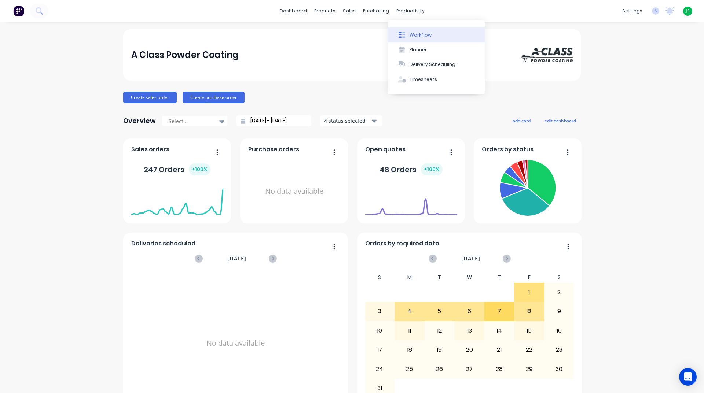
click at [415, 29] on button "Workflow" at bounding box center [436, 34] width 97 height 15
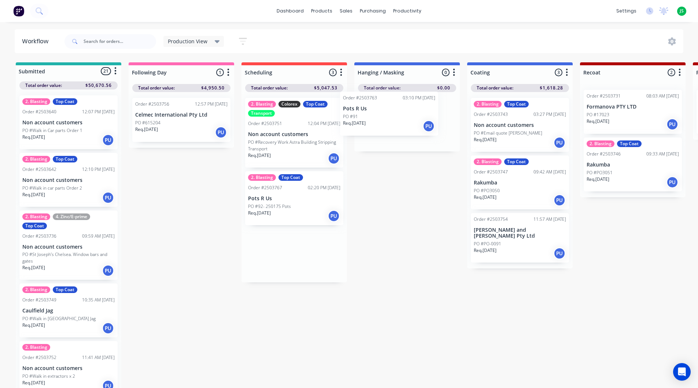
drag, startPoint x: 291, startPoint y: 204, endPoint x: 388, endPoint y: 122, distance: 127.0
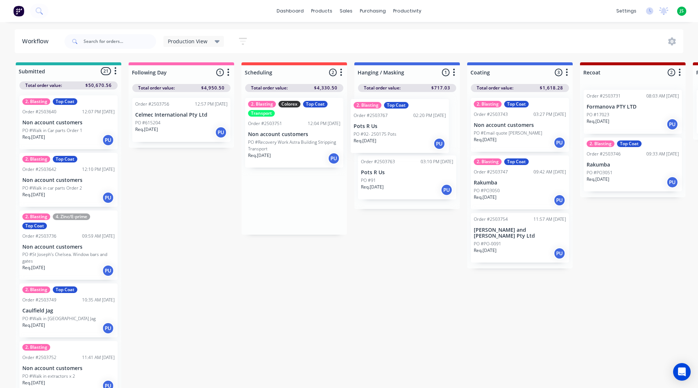
drag, startPoint x: 296, startPoint y: 207, endPoint x: 419, endPoint y: 113, distance: 154.9
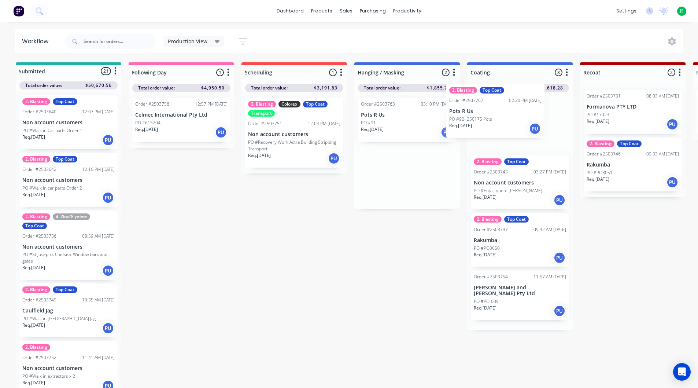
drag, startPoint x: 400, startPoint y: 145, endPoint x: 514, endPoint y: 130, distance: 115.4
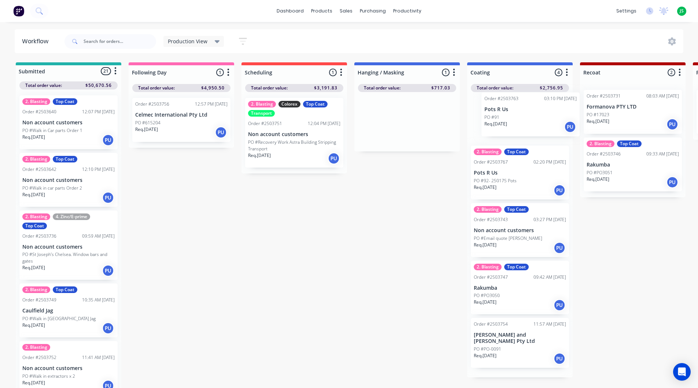
scroll to position [0, 4]
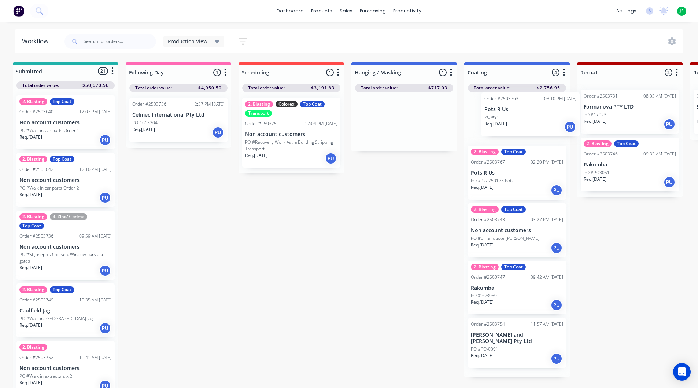
drag, startPoint x: 391, startPoint y: 129, endPoint x: 531, endPoint y: 124, distance: 139.4
click at [298, 12] on link "dashboard" at bounding box center [290, 10] width 34 height 11
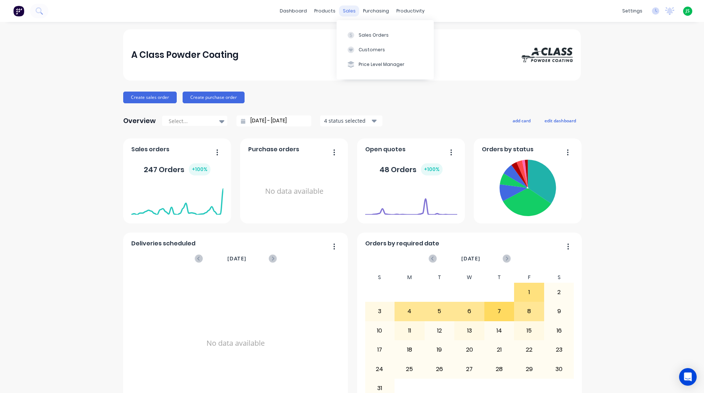
click at [344, 14] on div "sales" at bounding box center [349, 10] width 20 height 11
click at [353, 30] on button "Sales Orders" at bounding box center [385, 34] width 97 height 15
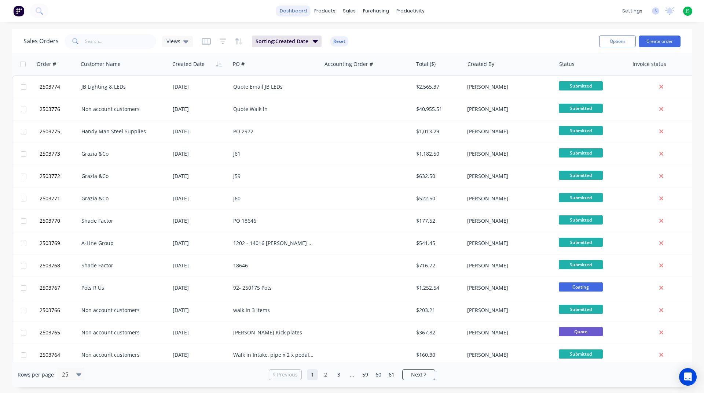
click at [297, 9] on link "dashboard" at bounding box center [293, 10] width 34 height 11
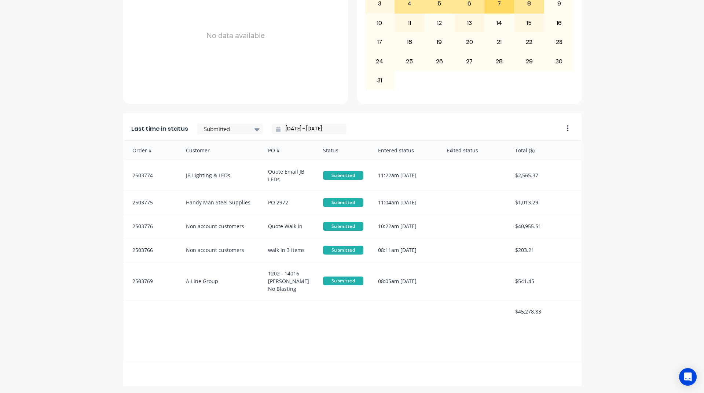
scroll to position [309, 0]
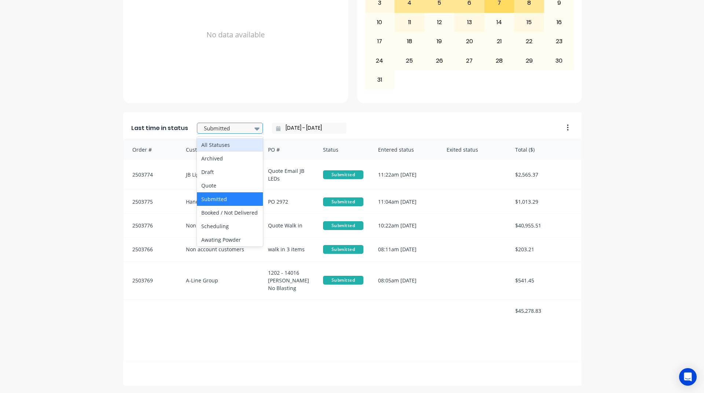
click at [235, 127] on div at bounding box center [226, 128] width 46 height 9
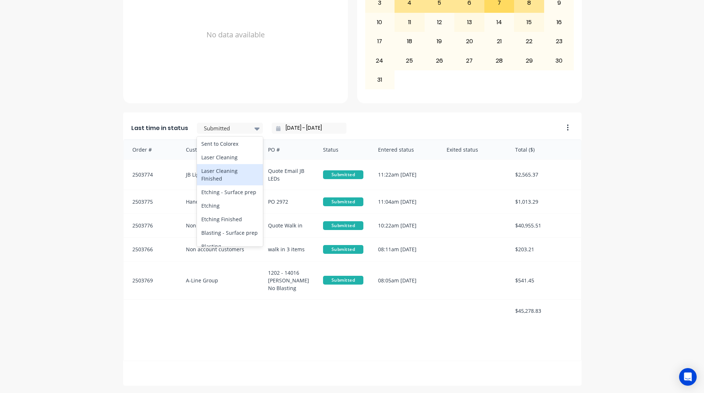
scroll to position [110, 0]
click at [56, 193] on div "A Class Powder Coating Create sales order Create purchase order Overview Select…" at bounding box center [352, 53] width 704 height 665
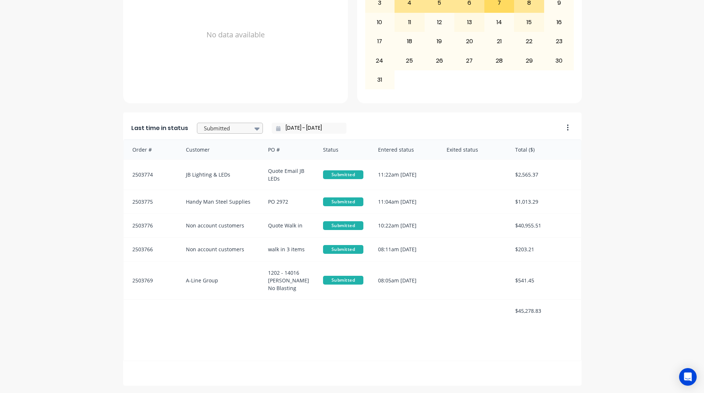
click at [242, 130] on div at bounding box center [226, 128] width 46 height 9
click at [224, 168] on div "Coating" at bounding box center [230, 162] width 66 height 14
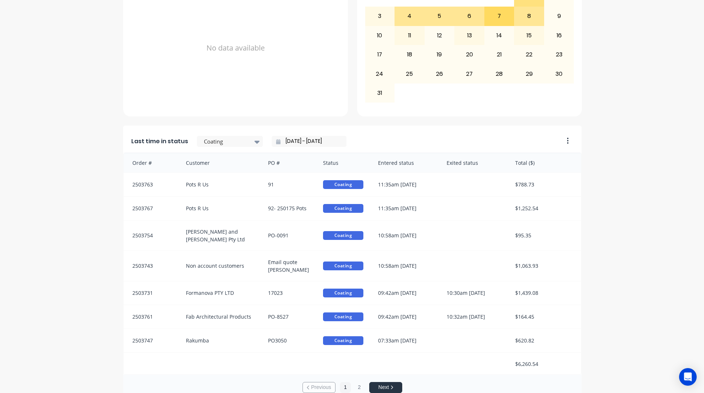
scroll to position [309, 0]
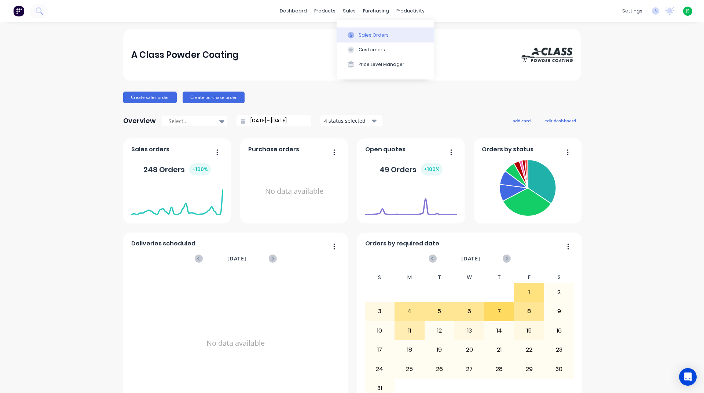
click at [355, 34] on div at bounding box center [350, 35] width 11 height 7
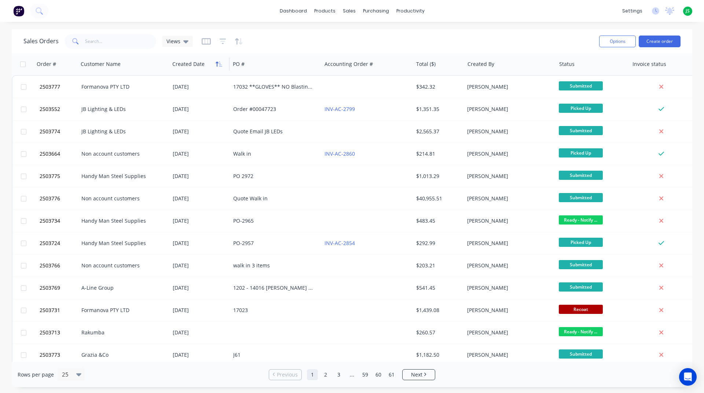
click at [216, 66] on icon "button" at bounding box center [219, 64] width 7 height 6
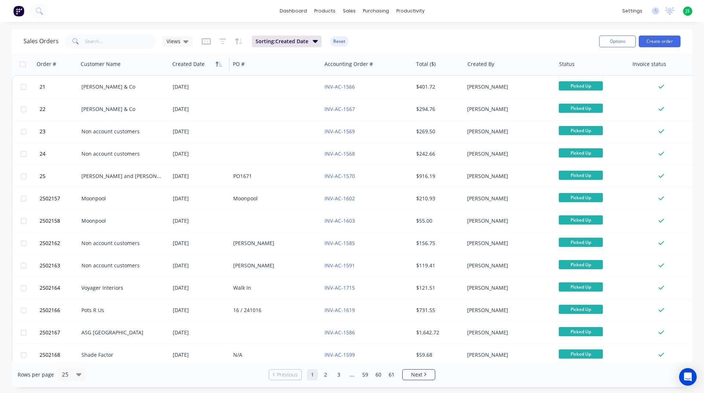
click at [216, 66] on icon "button" at bounding box center [219, 64] width 7 height 6
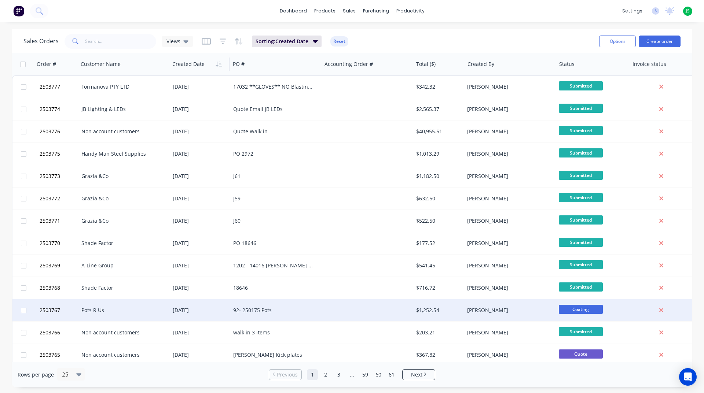
click at [417, 311] on div "$1,252.54" at bounding box center [437, 310] width 43 height 7
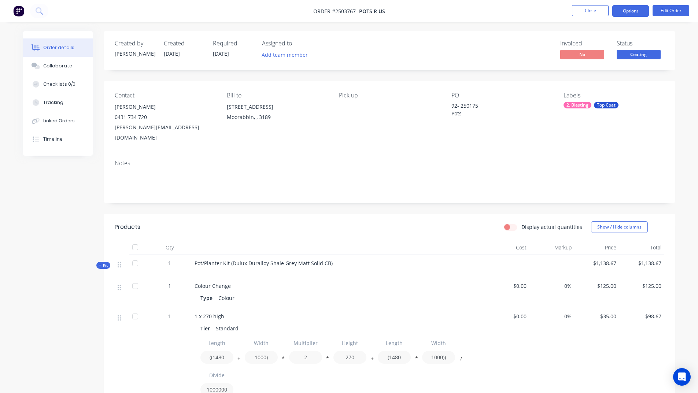
click at [627, 10] on button "Options" at bounding box center [631, 11] width 37 height 12
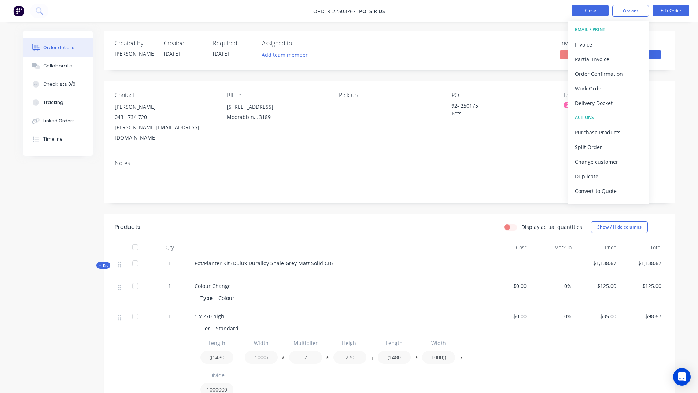
click at [587, 9] on button "Close" at bounding box center [590, 10] width 37 height 11
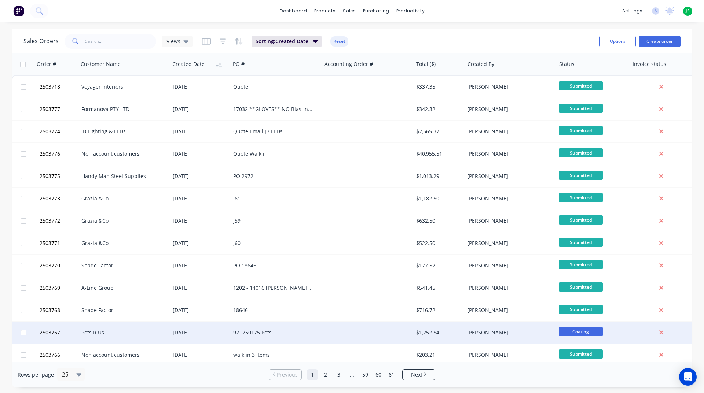
click at [644, 337] on div at bounding box center [663, 333] width 68 height 22
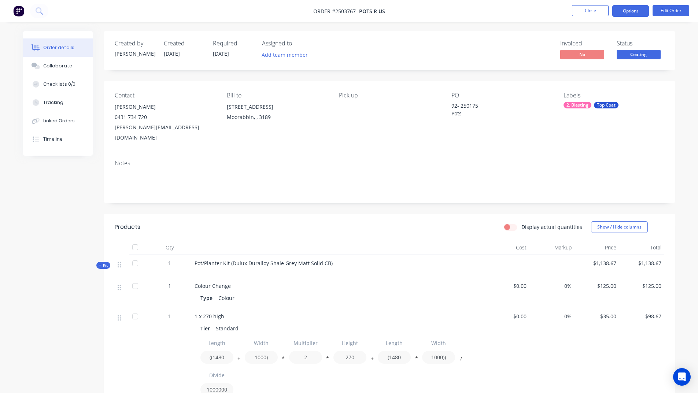
click at [631, 16] on button "Options" at bounding box center [631, 11] width 37 height 12
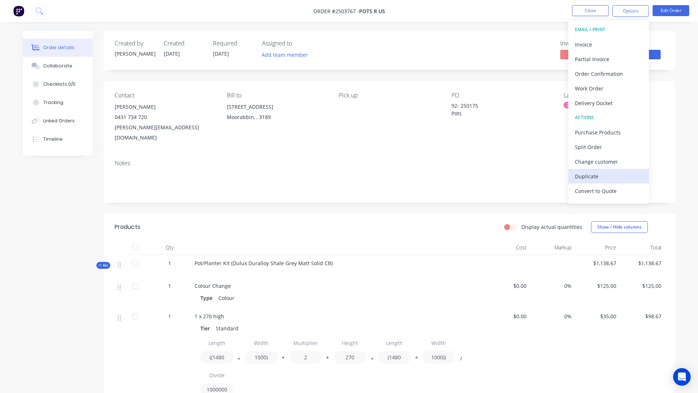
click at [590, 179] on div "Duplicate" at bounding box center [608, 176] width 67 height 11
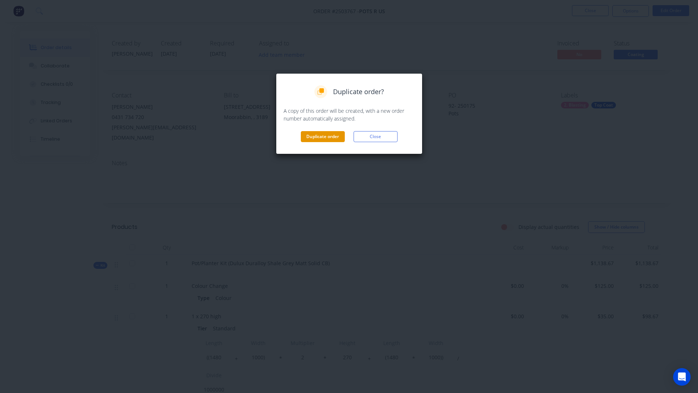
click at [329, 138] on button "Duplicate order" at bounding box center [323, 136] width 44 height 11
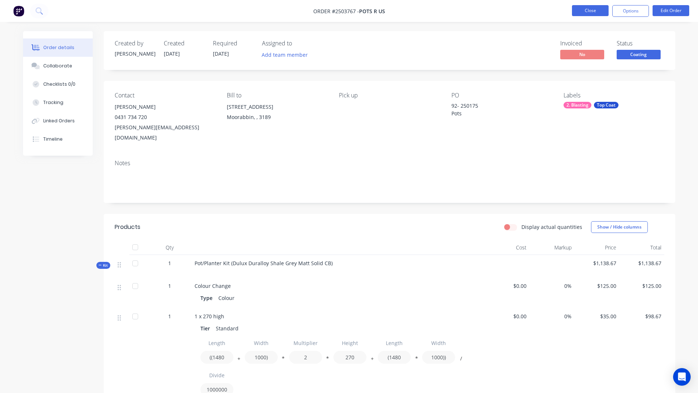
click at [584, 10] on button "Close" at bounding box center [590, 10] width 37 height 11
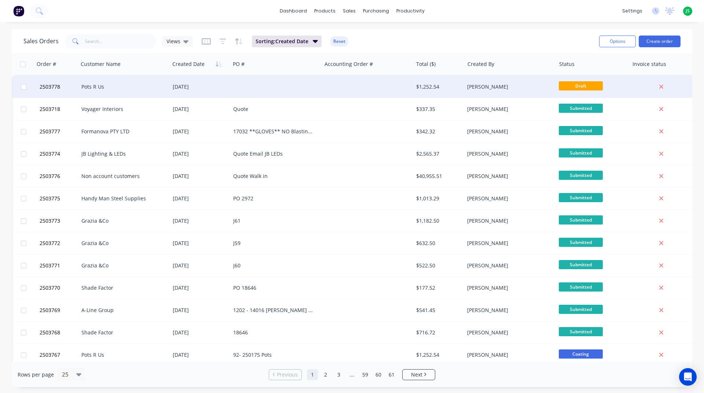
click at [282, 84] on div at bounding box center [275, 87] width 91 height 22
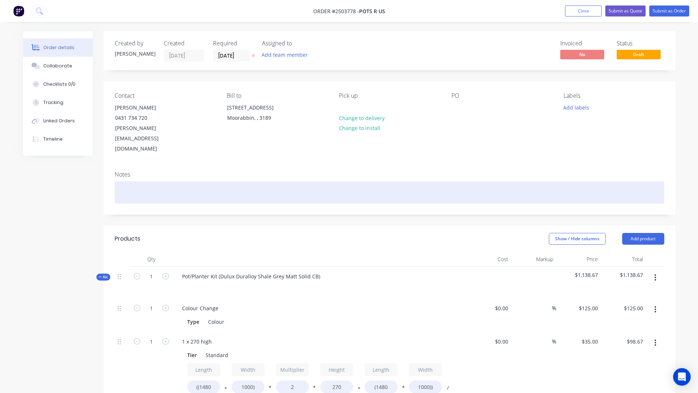
click at [150, 181] on div at bounding box center [390, 192] width 550 height 22
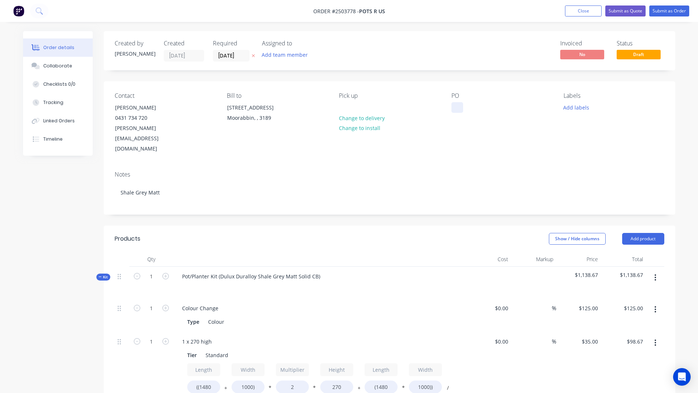
click at [461, 106] on div at bounding box center [458, 107] width 12 height 11
click at [571, 109] on button "Add labels" at bounding box center [577, 107] width 34 height 10
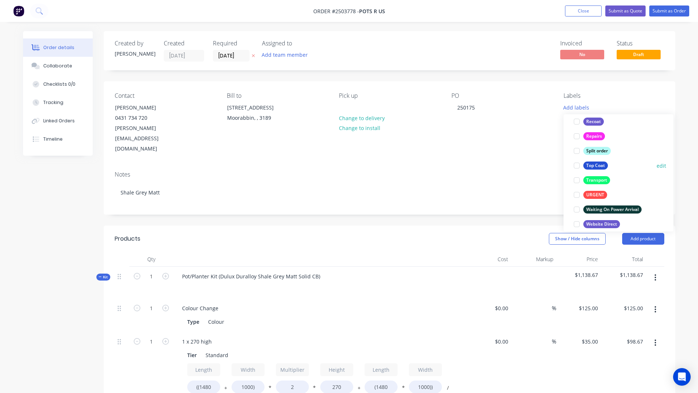
click at [591, 166] on div "Top Coat" at bounding box center [596, 166] width 25 height 8
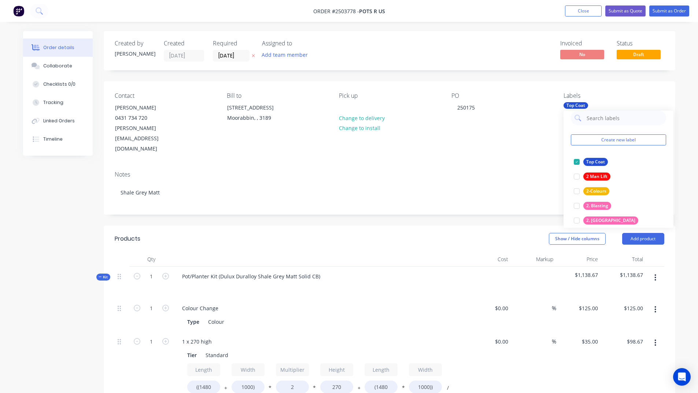
click at [426, 226] on header "Products Show / Hide columns Add product" at bounding box center [390, 239] width 572 height 26
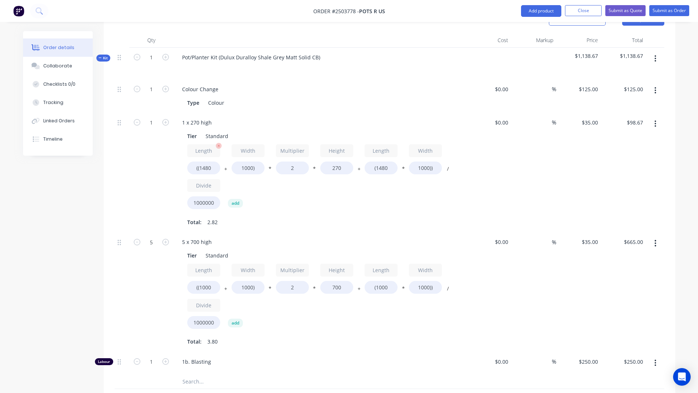
scroll to position [220, 0]
click at [158, 94] on input "1" at bounding box center [151, 88] width 19 height 11
type input "9"
type input "$888.05"
click at [190, 117] on div "1 x 270 high" at bounding box center [196, 122] width 41 height 11
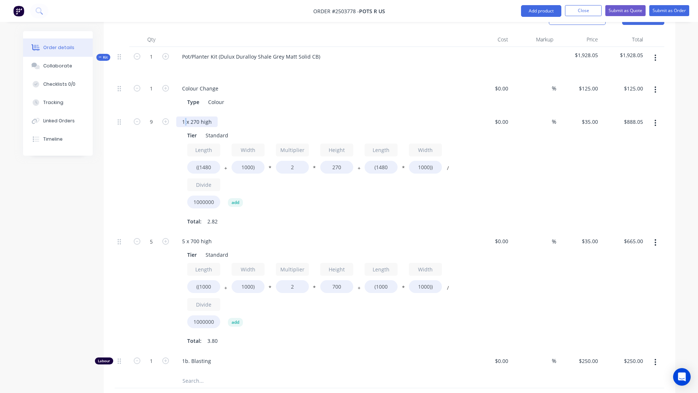
click at [186, 117] on div "1 x 270 high" at bounding box center [196, 122] width 41 height 11
drag, startPoint x: 211, startPoint y: 100, endPoint x: 186, endPoint y: 103, distance: 25.6
click at [186, 117] on div "9 x 270 high" at bounding box center [196, 122] width 41 height 11
click at [185, 236] on div "5 x 700 high" at bounding box center [196, 241] width 41 height 11
drag, startPoint x: 198, startPoint y: 223, endPoint x: 187, endPoint y: 222, distance: 11.0
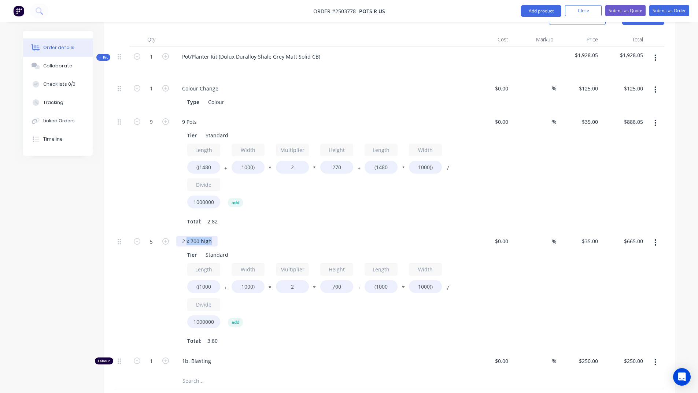
click at [187, 236] on div "2 x 700 high" at bounding box center [196, 241] width 41 height 11
click at [158, 94] on input "5" at bounding box center [151, 88] width 19 height 11
click at [133, 237] on button "button" at bounding box center [137, 241] width 10 height 8
type input "4"
type input "$532.00"
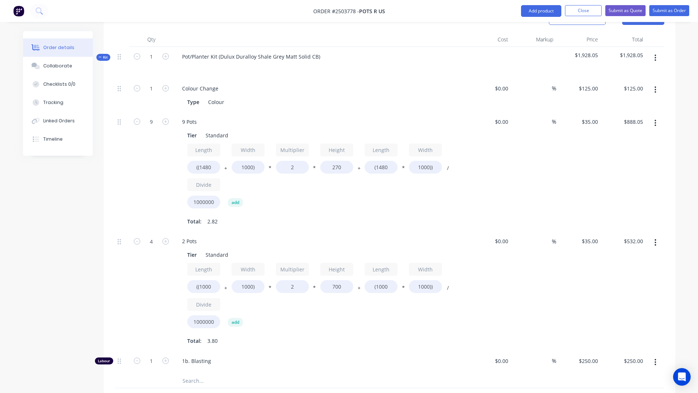
click at [133, 237] on button "button" at bounding box center [137, 241] width 10 height 8
type input "3"
type input "$399.00"
click at [133, 237] on button "button" at bounding box center [137, 241] width 10 height 8
type input "2"
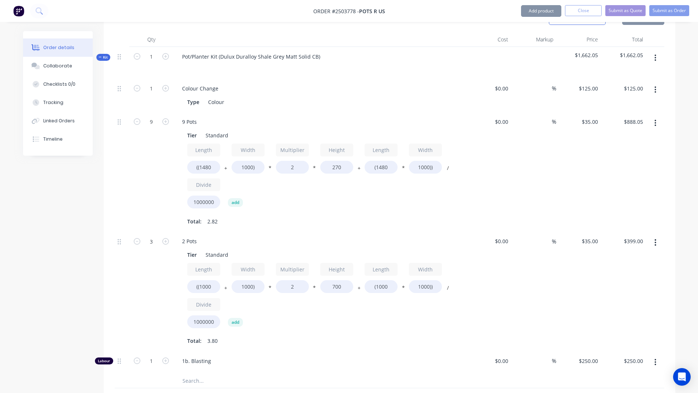
type input "$266.00"
click at [213, 161] on input "((1480" at bounding box center [203, 167] width 33 height 13
type input "((1455"
type input "$883.80"
click at [344, 161] on input "270" at bounding box center [336, 167] width 33 height 13
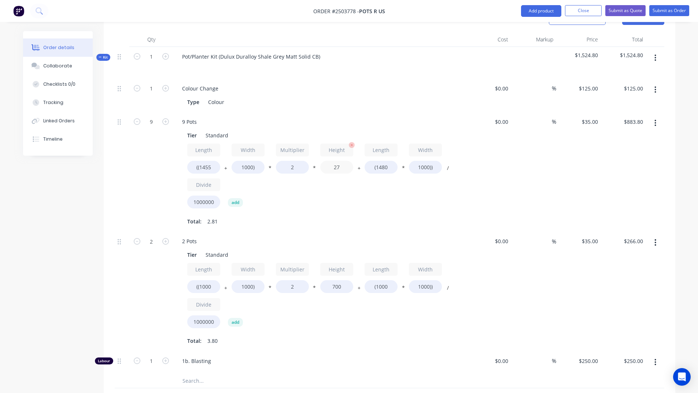
type input "2"
type input "450"
type input "$1,162.19"
click at [197, 117] on div "9 Pots" at bounding box center [189, 122] width 26 height 11
click at [198, 236] on div "2 Pots" at bounding box center [189, 241] width 26 height 11
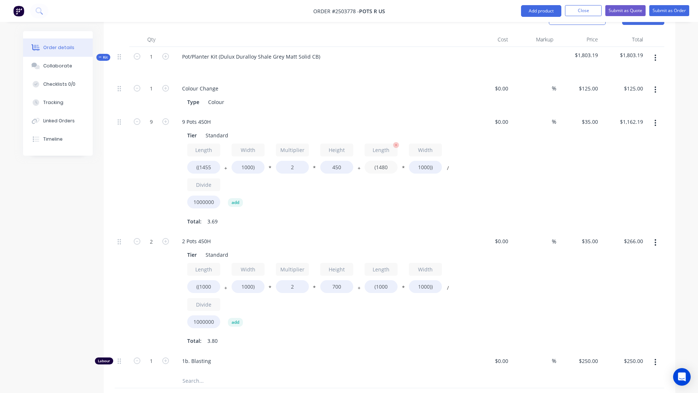
click at [392, 161] on input "(1480" at bounding box center [381, 167] width 33 height 13
type input "(1455"
type input "$1,154.32"
click at [216, 280] on input "((1000" at bounding box center [203, 286] width 33 height 13
type input "((1645"
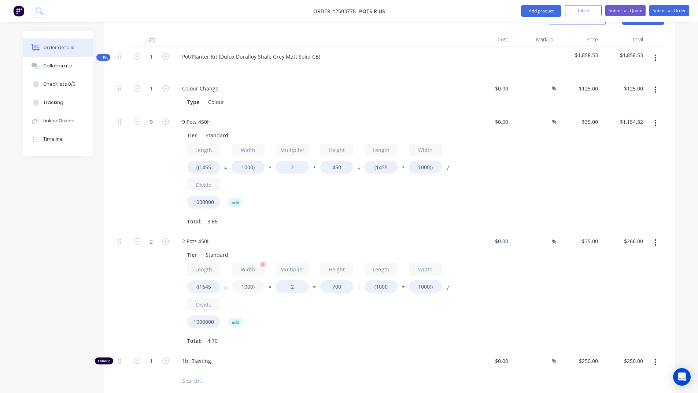
type input "$329.21"
click at [253, 280] on input "1000)" at bounding box center [248, 286] width 33 height 13
type input "665)"
type input "$296.38"
click at [342, 280] on input "700" at bounding box center [336, 286] width 33 height 13
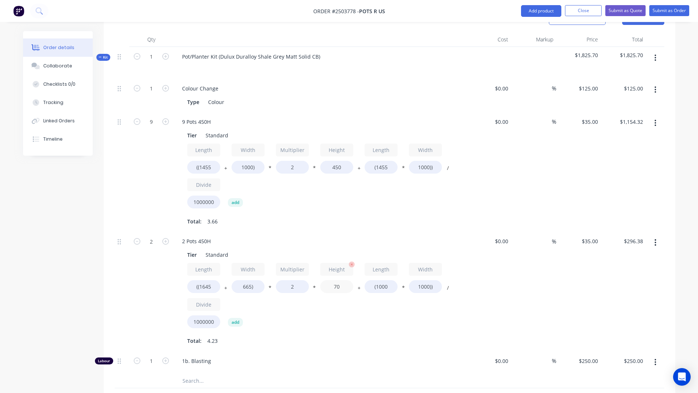
type input "7"
type input "450"
type input "$215.53"
click at [390, 280] on input "(1000" at bounding box center [381, 286] width 33 height 13
type input "(1645"
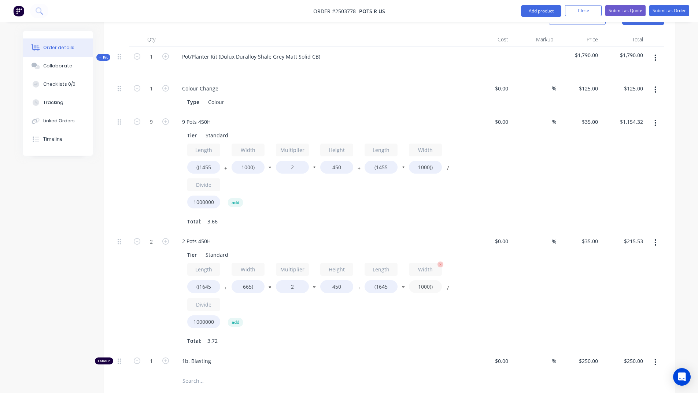
type input "$260.68"
click at [430, 280] on input "1000))" at bounding box center [425, 286] width 33 height 13
type input "665))"
type input "$222.10"
click at [151, 275] on div "2" at bounding box center [151, 292] width 44 height 120
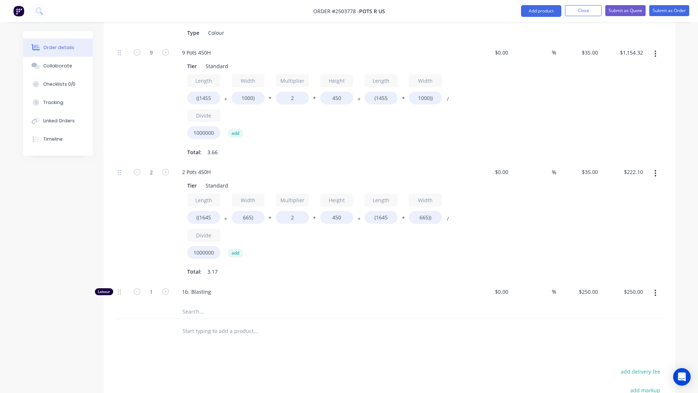
scroll to position [293, 0]
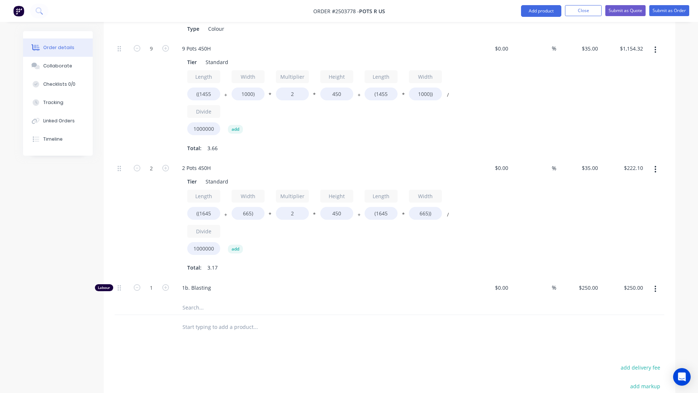
click at [654, 283] on button "button" at bounding box center [655, 289] width 17 height 13
click at [629, 333] on div "Delete" at bounding box center [630, 338] width 56 height 11
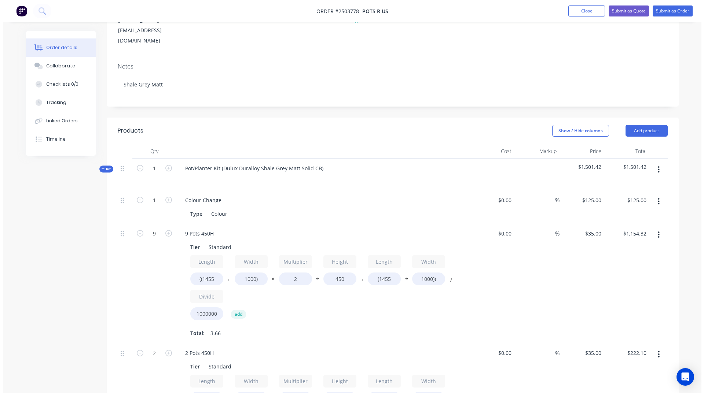
scroll to position [0, 0]
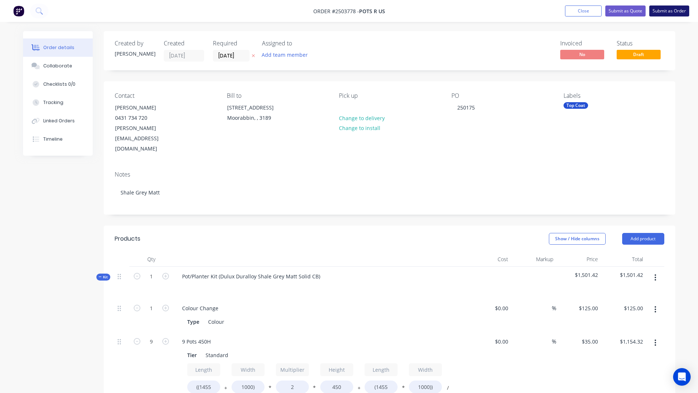
click at [675, 13] on button "Submit as Order" at bounding box center [670, 10] width 40 height 11
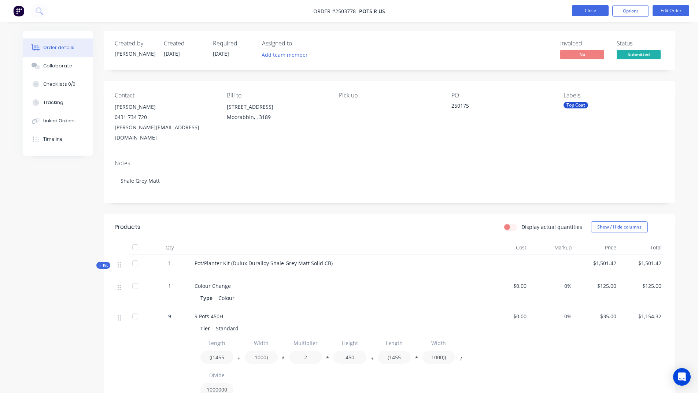
click at [588, 12] on button "Close" at bounding box center [590, 10] width 37 height 11
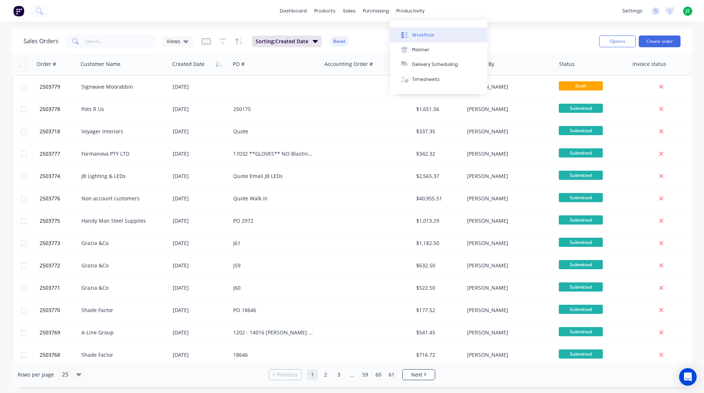
click at [420, 36] on div "Workflow" at bounding box center [423, 35] width 22 height 7
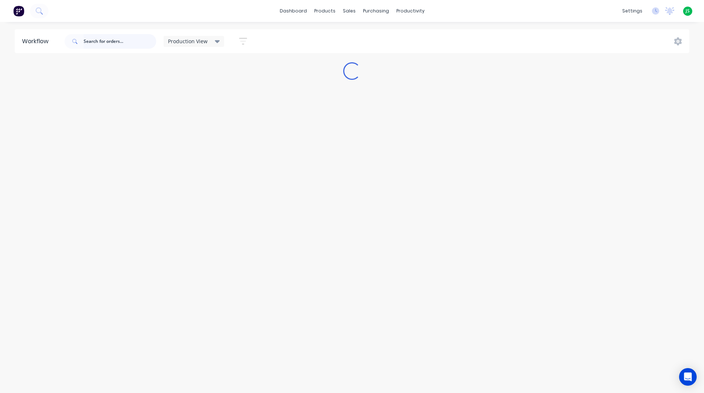
click at [103, 39] on input "text" at bounding box center [120, 41] width 73 height 15
type input "pots"
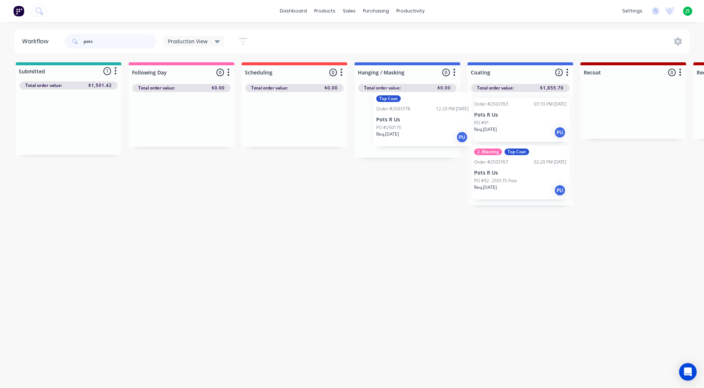
drag, startPoint x: 62, startPoint y: 134, endPoint x: 418, endPoint y: 131, distance: 356.0
drag, startPoint x: 113, startPoint y: 40, endPoint x: 40, endPoint y: 41, distance: 73.3
click at [40, 41] on header "Workflow pots Production View Save new view None edit Production View (Default)…" at bounding box center [352, 41] width 675 height 24
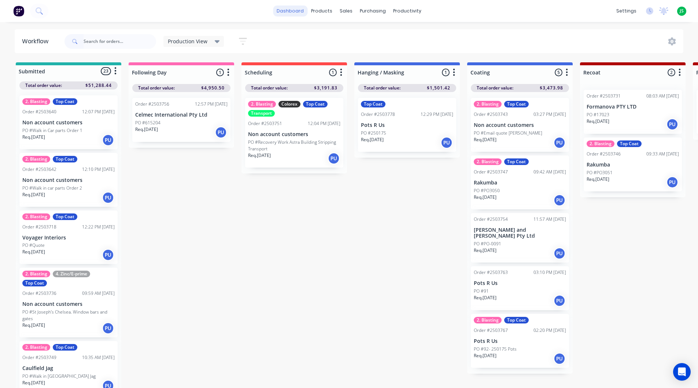
click at [298, 11] on link "dashboard" at bounding box center [290, 10] width 34 height 11
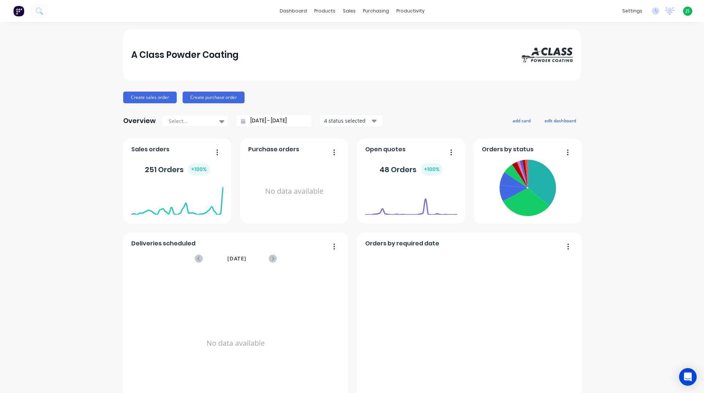
scroll to position [257, 0]
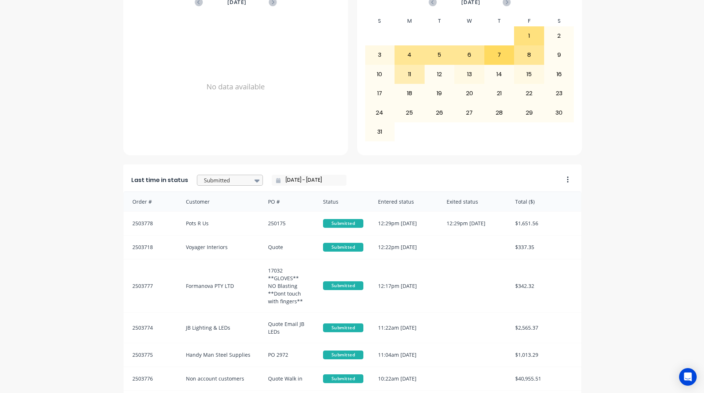
click at [218, 177] on div at bounding box center [226, 180] width 46 height 9
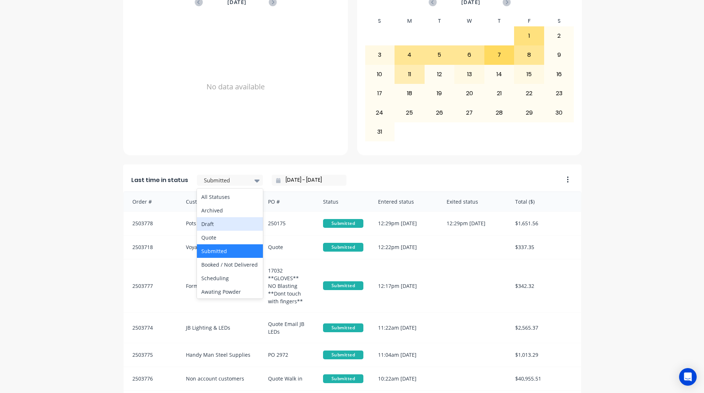
click at [93, 221] on div "A Class Powder Coating Create sales order Create purchase order Overview Select…" at bounding box center [352, 105] width 704 height 665
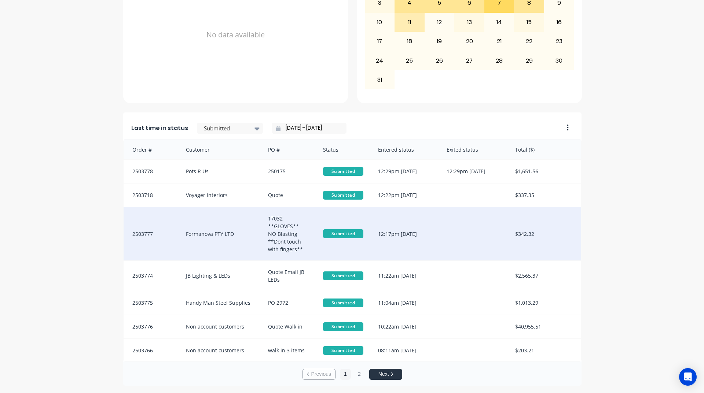
scroll to position [24, 0]
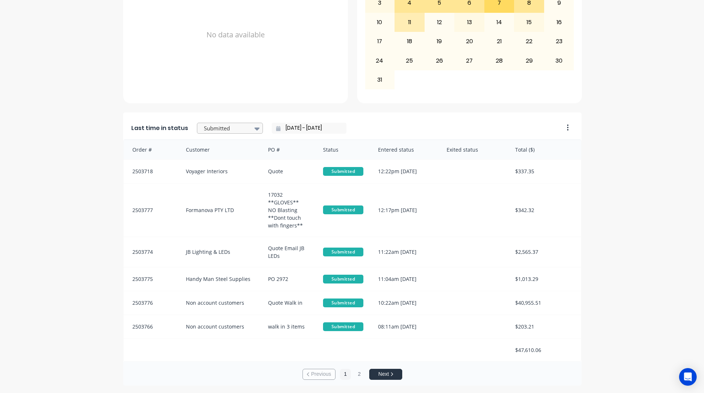
click at [243, 129] on div at bounding box center [226, 128] width 46 height 9
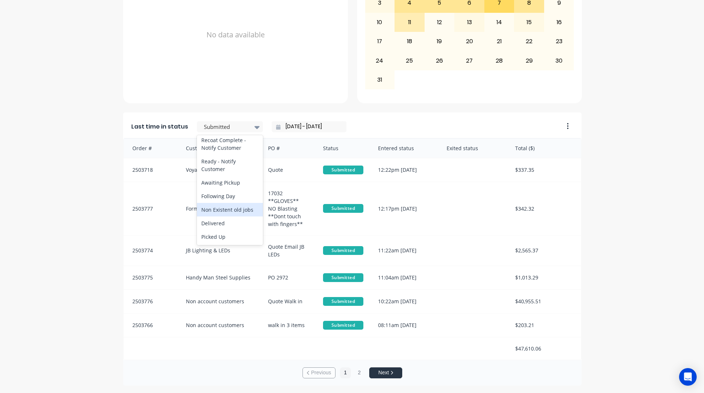
scroll to position [0, 0]
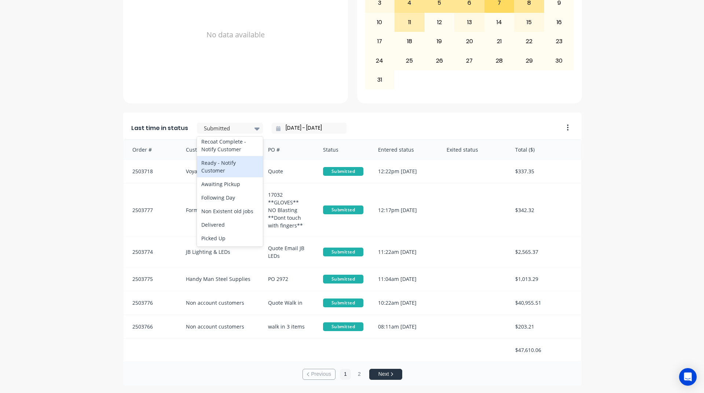
click at [232, 161] on div "Ready - Notify Customer" at bounding box center [230, 166] width 66 height 21
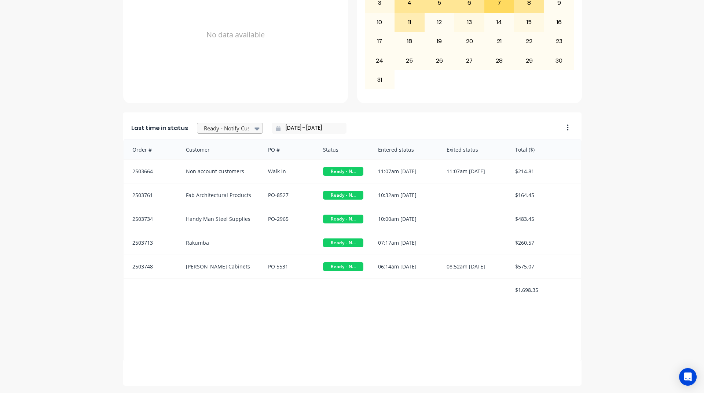
click at [237, 128] on div at bounding box center [226, 128] width 46 height 9
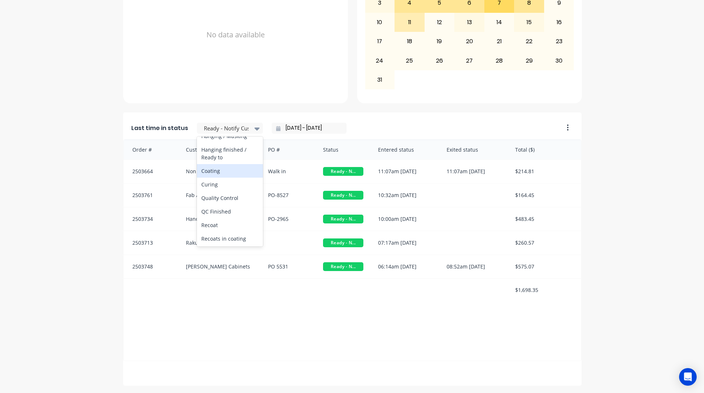
click at [234, 178] on div "Coating" at bounding box center [230, 171] width 66 height 14
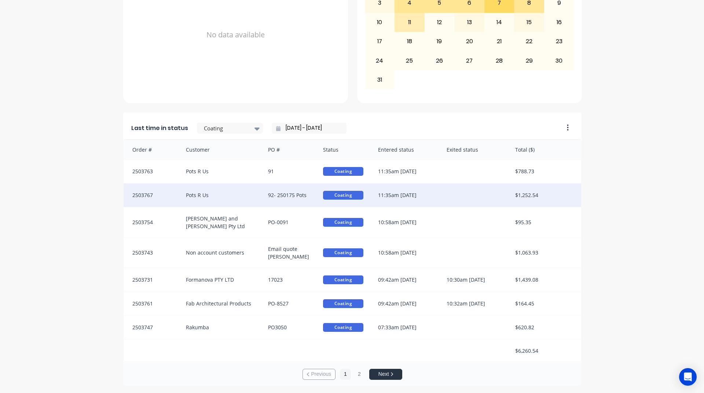
scroll to position [1, 0]
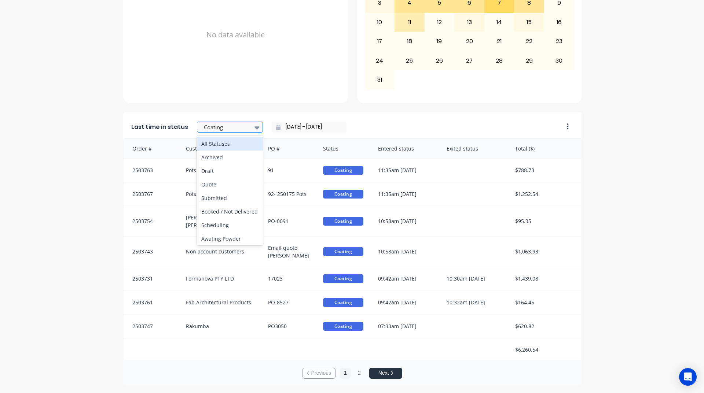
click at [239, 129] on div at bounding box center [226, 127] width 46 height 9
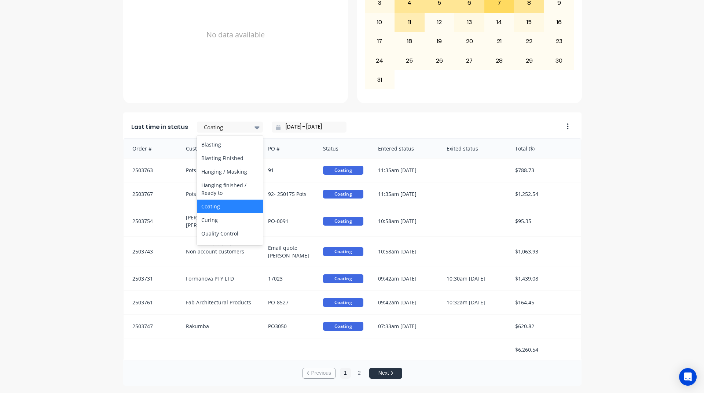
scroll to position [220, 0]
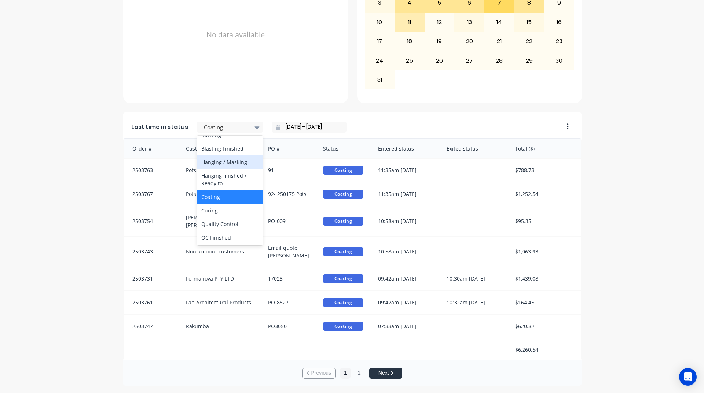
click at [232, 169] on div "Hanging / Masking" at bounding box center [230, 162] width 66 height 14
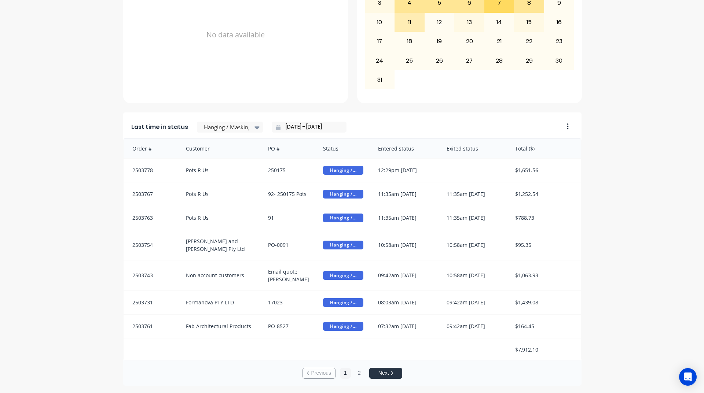
scroll to position [0, 0]
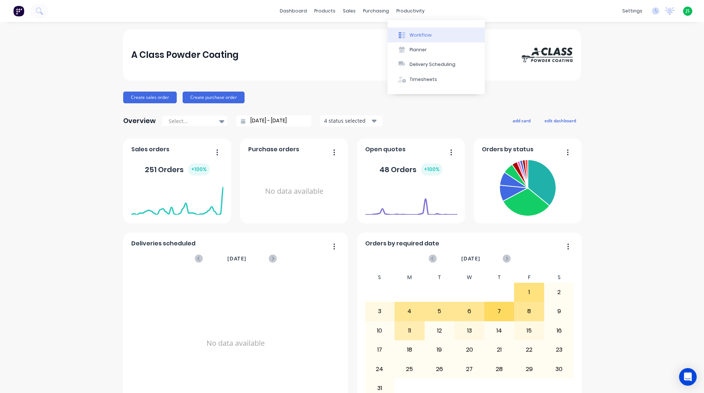
click at [416, 38] on div "Workflow" at bounding box center [421, 35] width 22 height 7
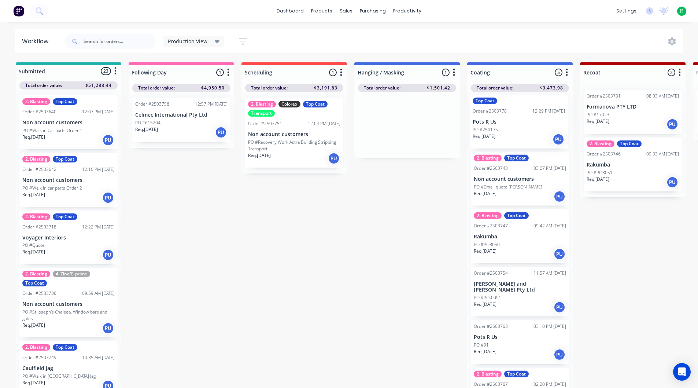
drag, startPoint x: 393, startPoint y: 131, endPoint x: 507, endPoint y: 126, distance: 114.5
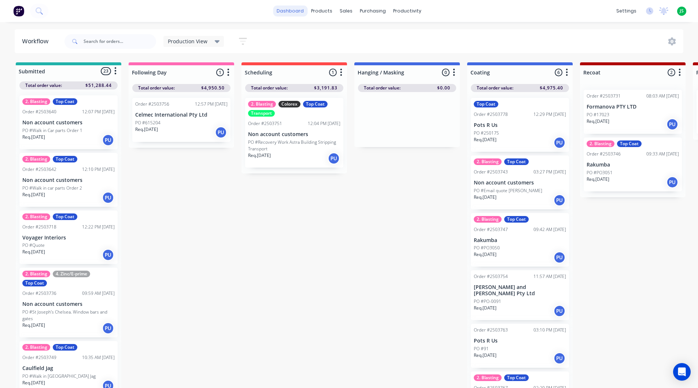
click at [283, 11] on link "dashboard" at bounding box center [290, 10] width 34 height 11
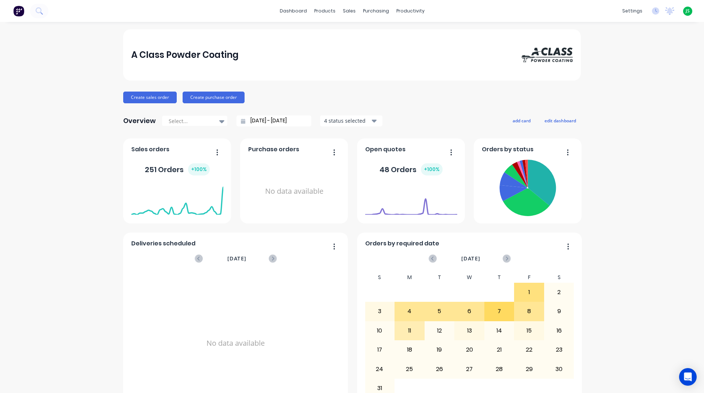
scroll to position [293, 0]
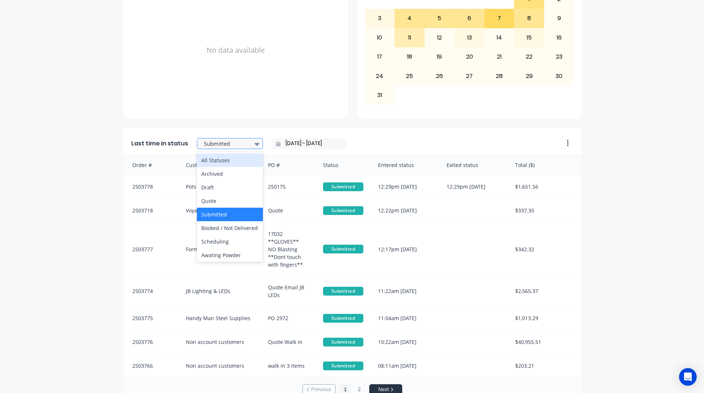
click at [214, 139] on div "Submitted" at bounding box center [226, 144] width 51 height 11
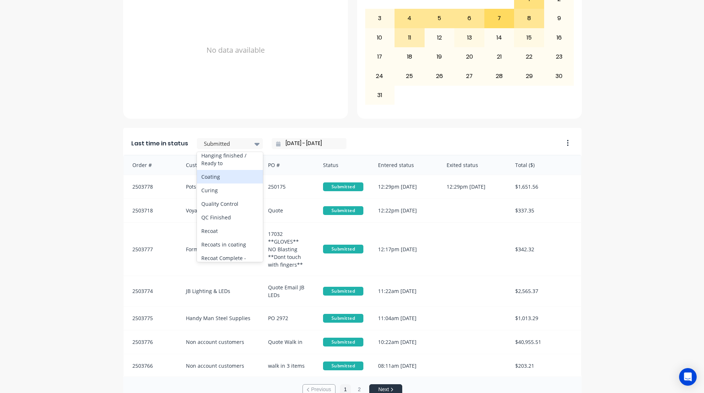
click at [222, 184] on div "Coating" at bounding box center [230, 177] width 66 height 14
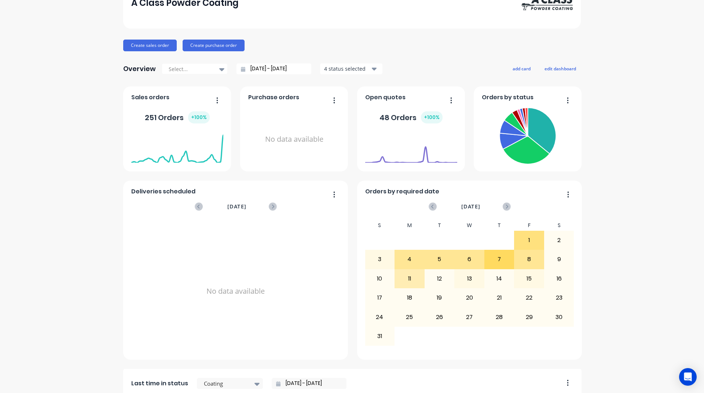
scroll to position [0, 0]
